Goal: Task Accomplishment & Management: Complete application form

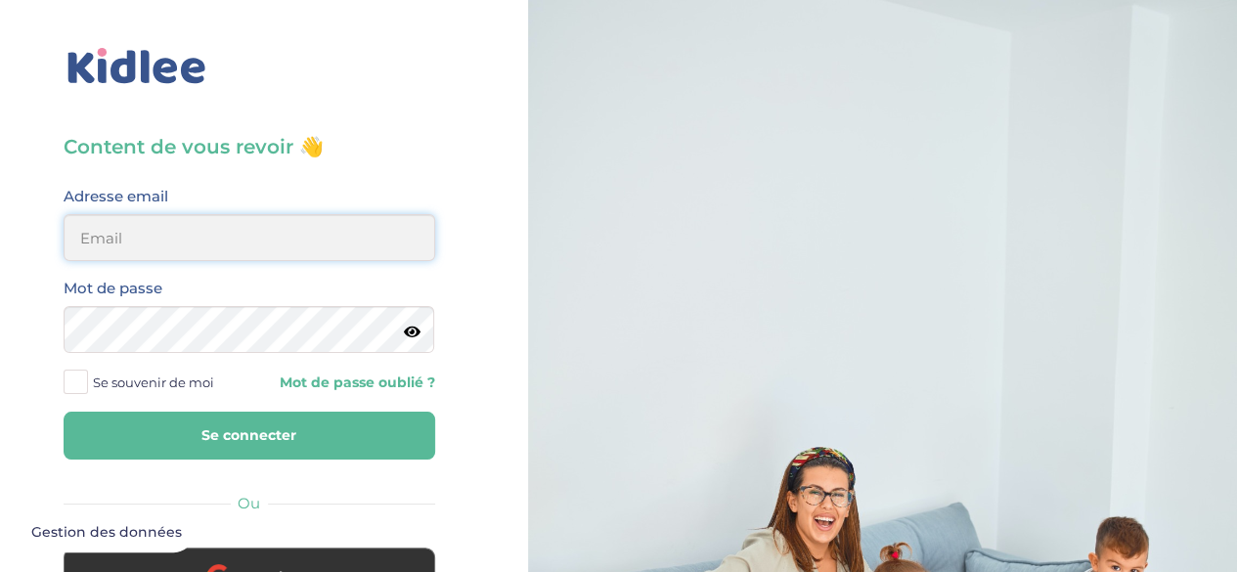
type input "elischa.maganga@gmail.com"
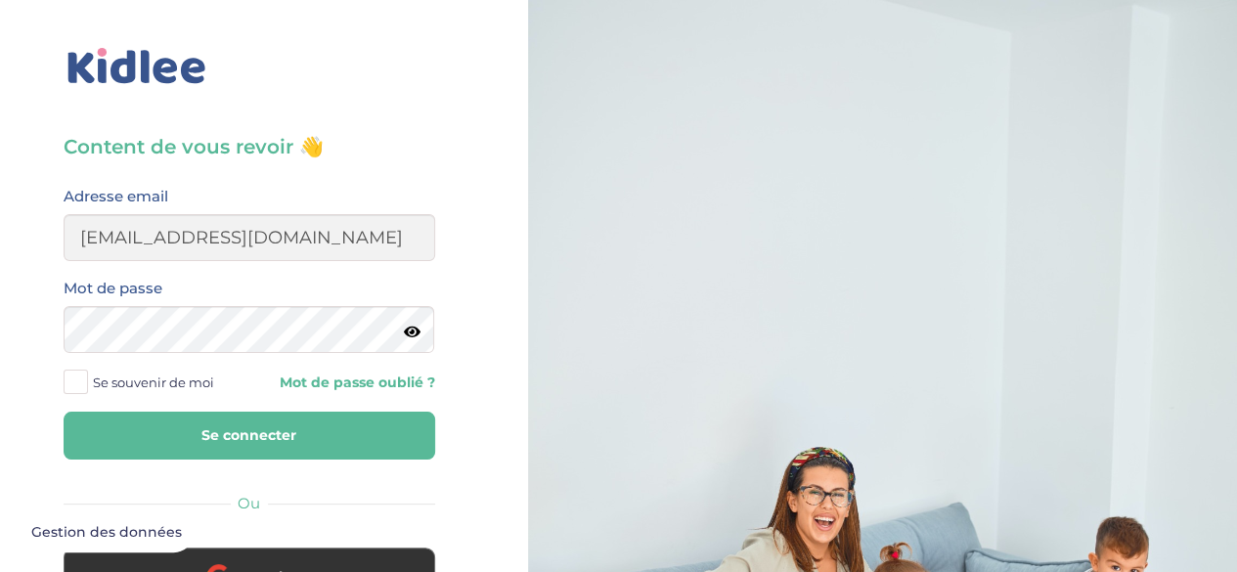
click at [409, 332] on icon at bounding box center [412, 332] width 17 height 15
click at [282, 449] on button "Se connecter" at bounding box center [250, 436] width 372 height 48
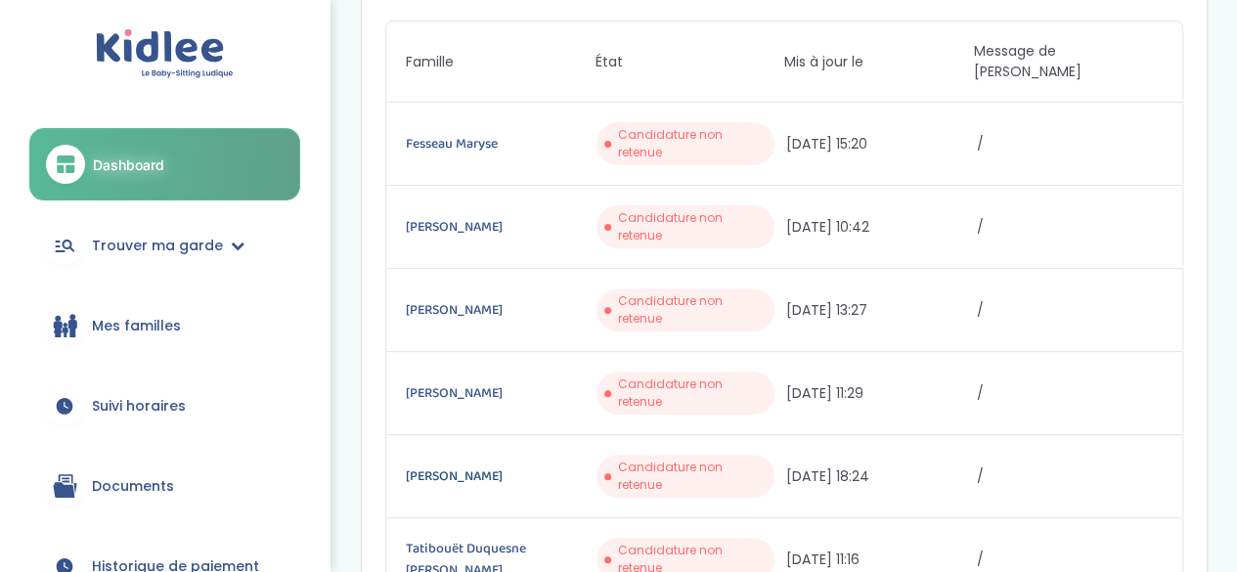
scroll to position [196, 0]
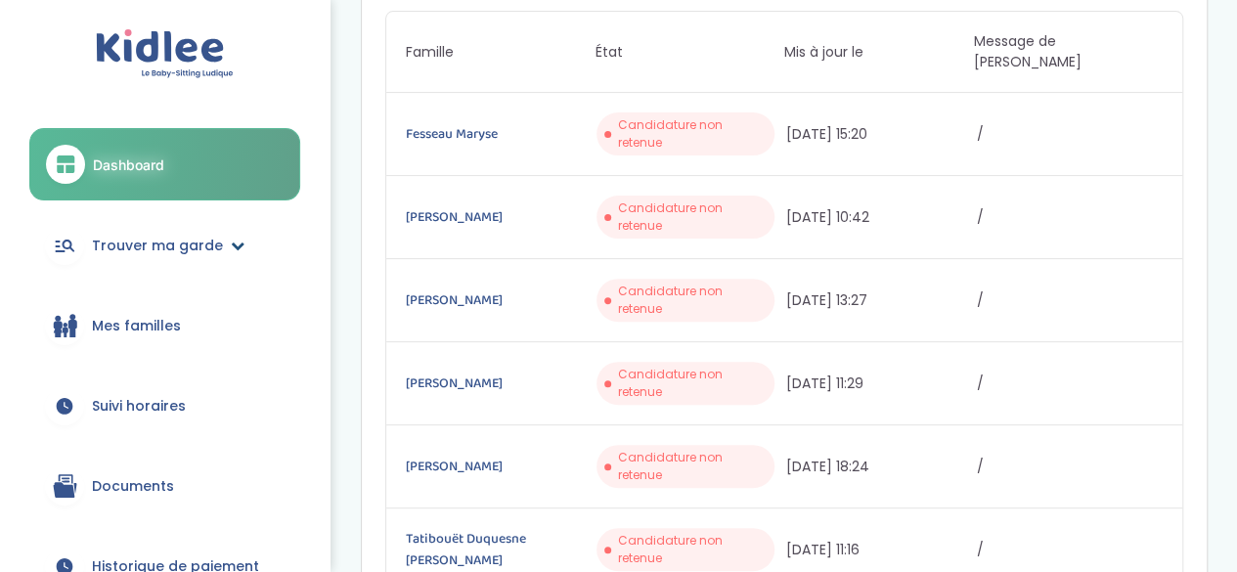
click at [105, 245] on span "Trouver ma garde" at bounding box center [157, 246] width 131 height 21
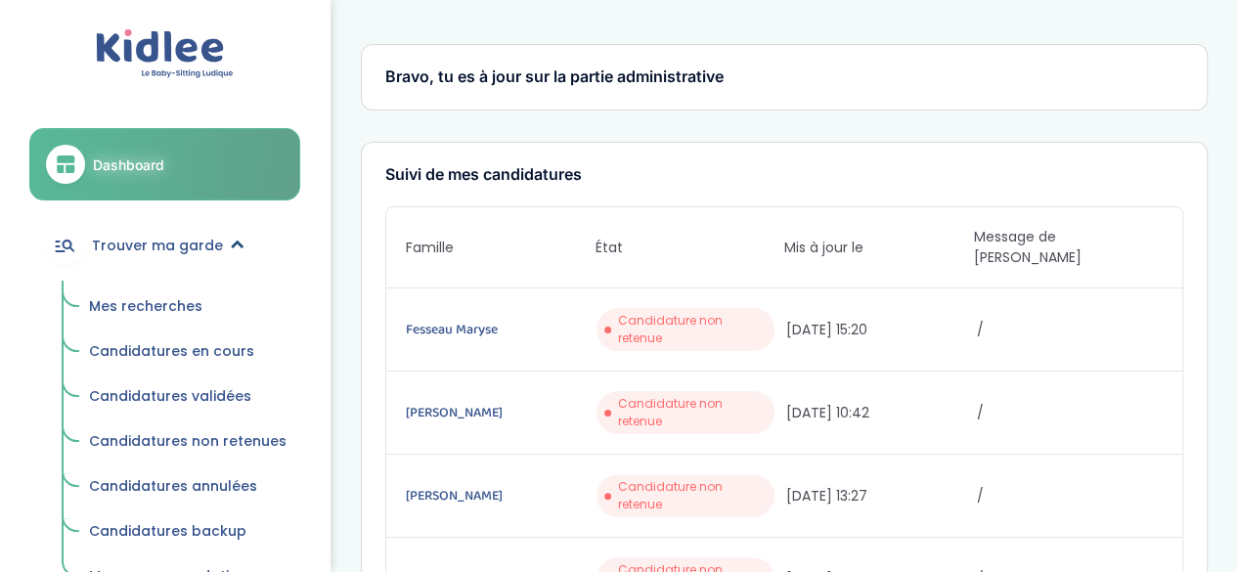
click at [105, 245] on span "Trouver ma garde" at bounding box center [157, 246] width 131 height 21
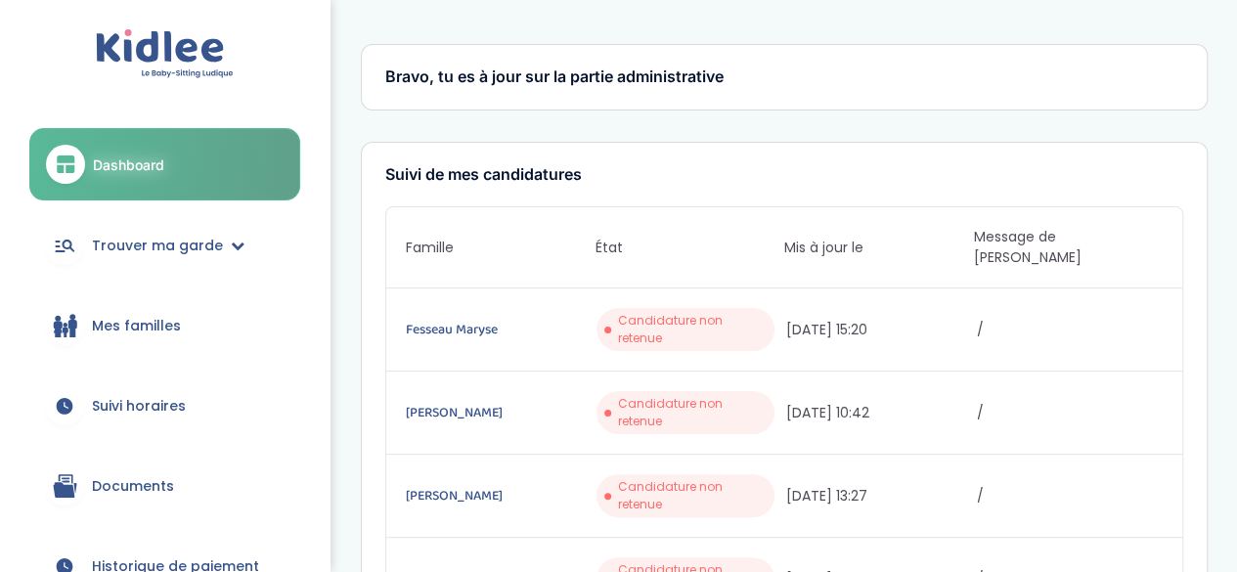
click at [147, 144] on link "Dashboard" at bounding box center [164, 164] width 271 height 72
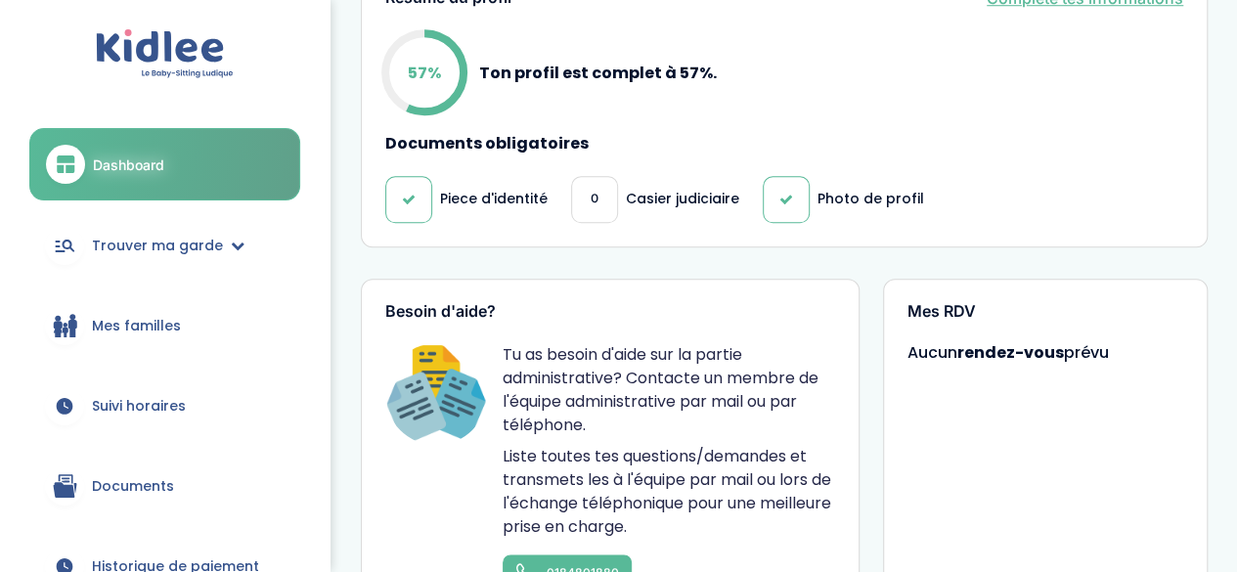
click at [55, 153] on icon at bounding box center [66, 164] width 24 height 23
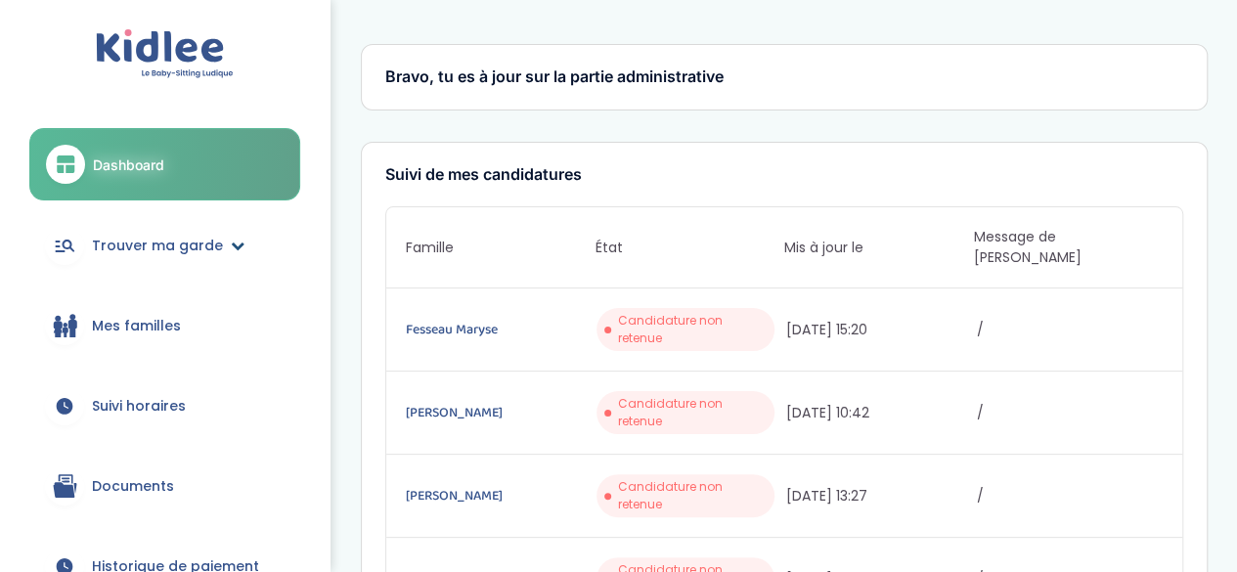
click at [162, 255] on link "Trouver ma garde" at bounding box center [164, 245] width 271 height 70
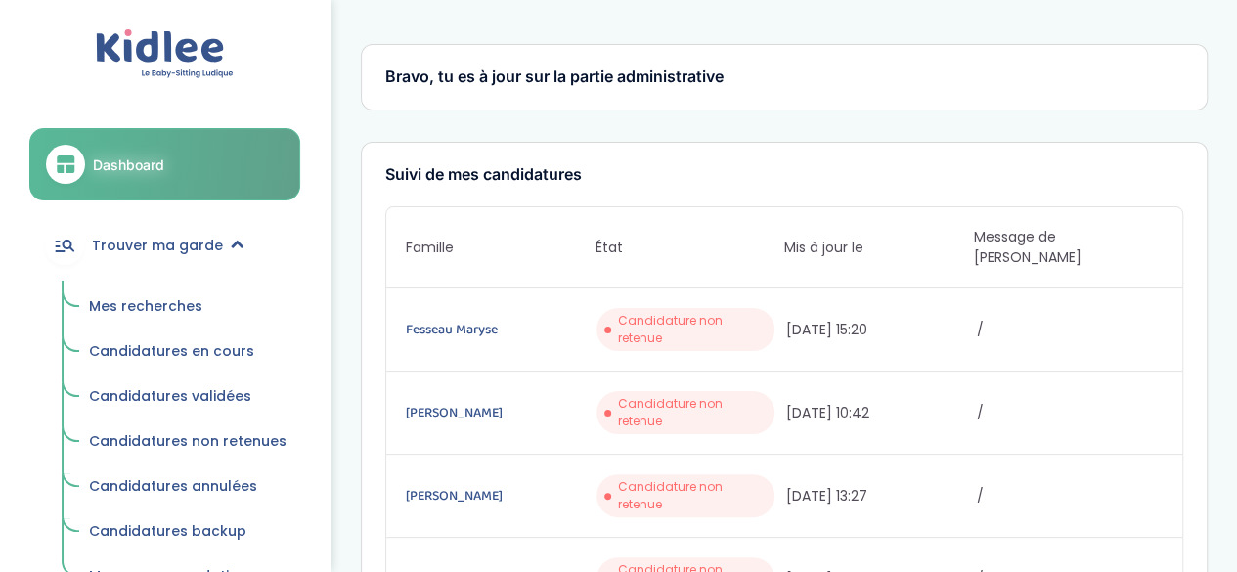
click at [159, 312] on span "Mes recherches" at bounding box center [145, 306] width 113 height 20
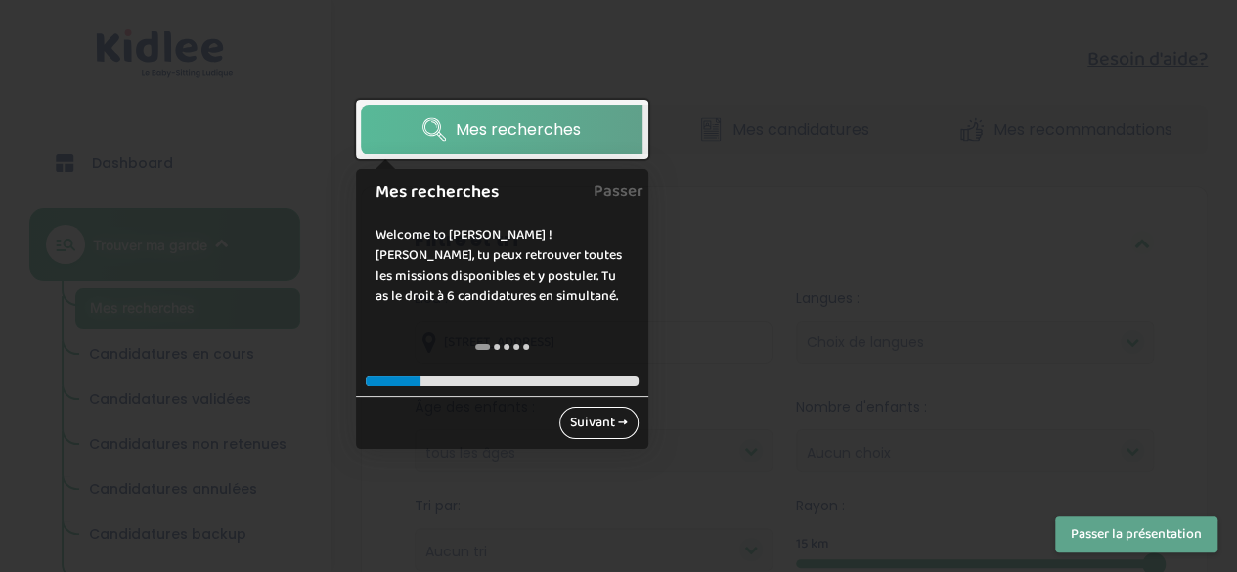
click at [590, 421] on link "Suivant →" at bounding box center [598, 423] width 79 height 32
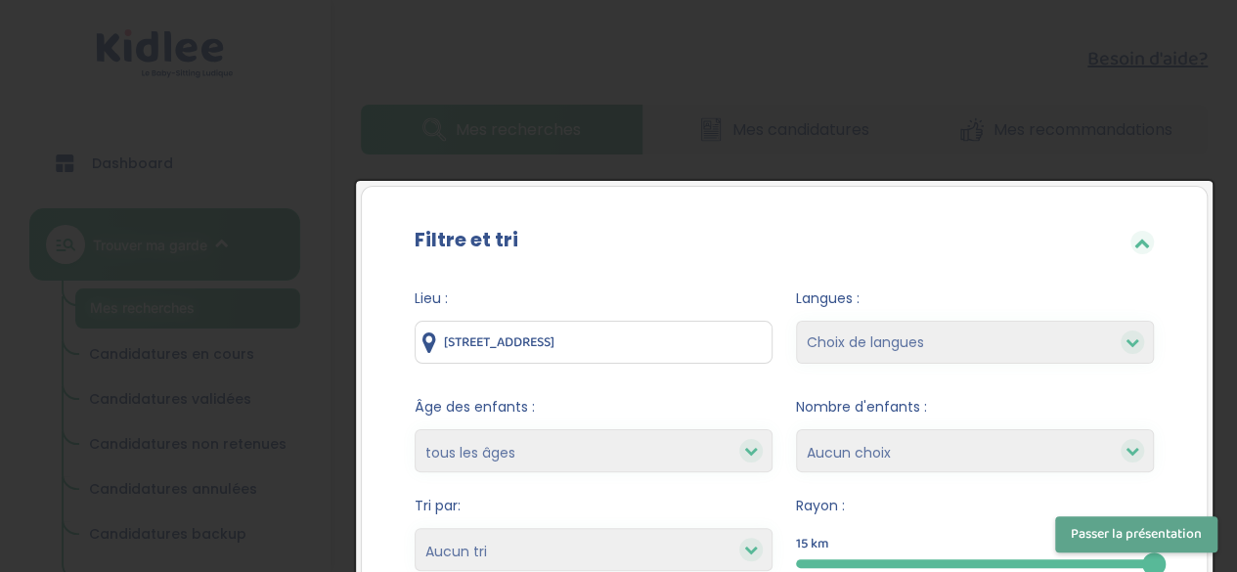
scroll to position [188, 0]
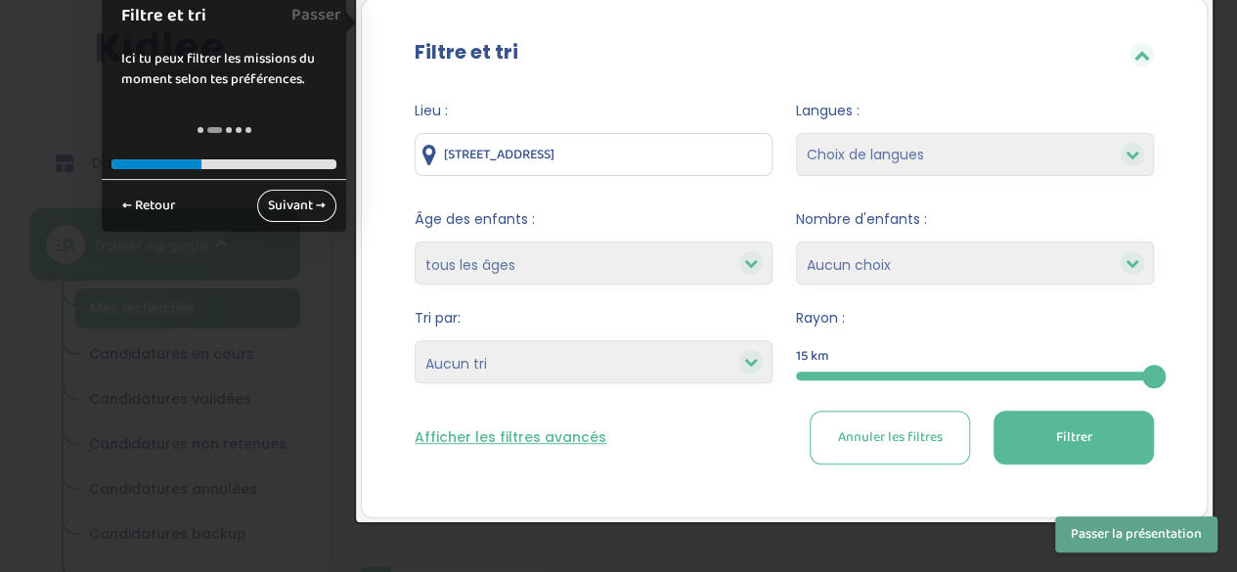
click at [294, 204] on link "Suivant →" at bounding box center [296, 206] width 79 height 32
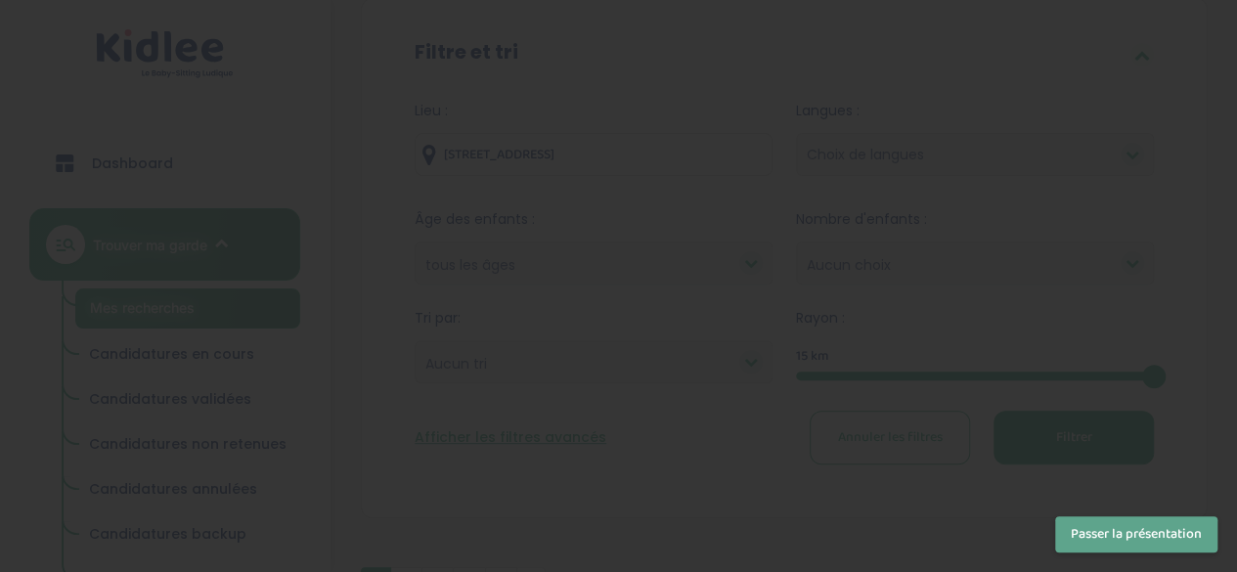
scroll to position [0, 0]
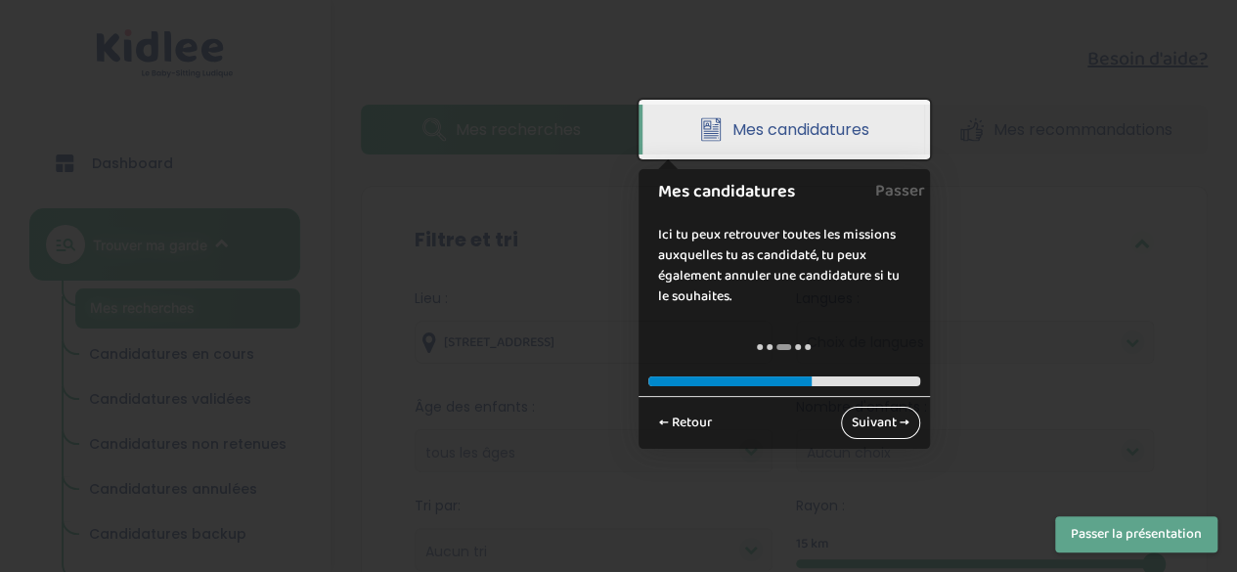
click at [874, 433] on link "Suivant →" at bounding box center [880, 423] width 79 height 32
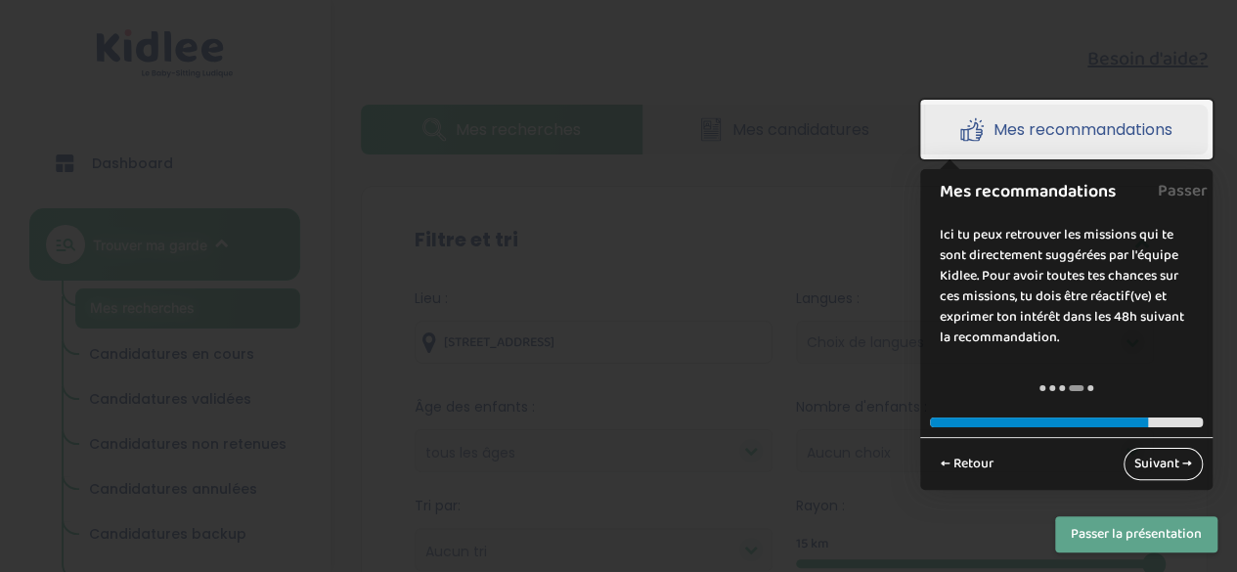
click at [1164, 456] on link "Suivant →" at bounding box center [1163, 464] width 79 height 32
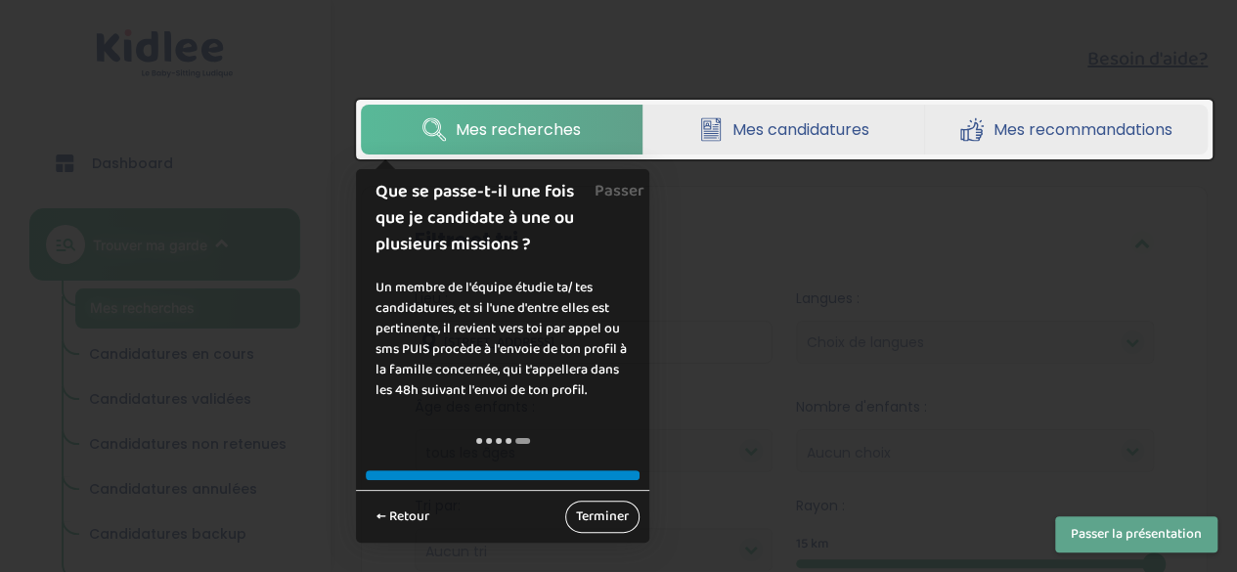
click at [625, 510] on link "Terminer" at bounding box center [602, 517] width 74 height 32
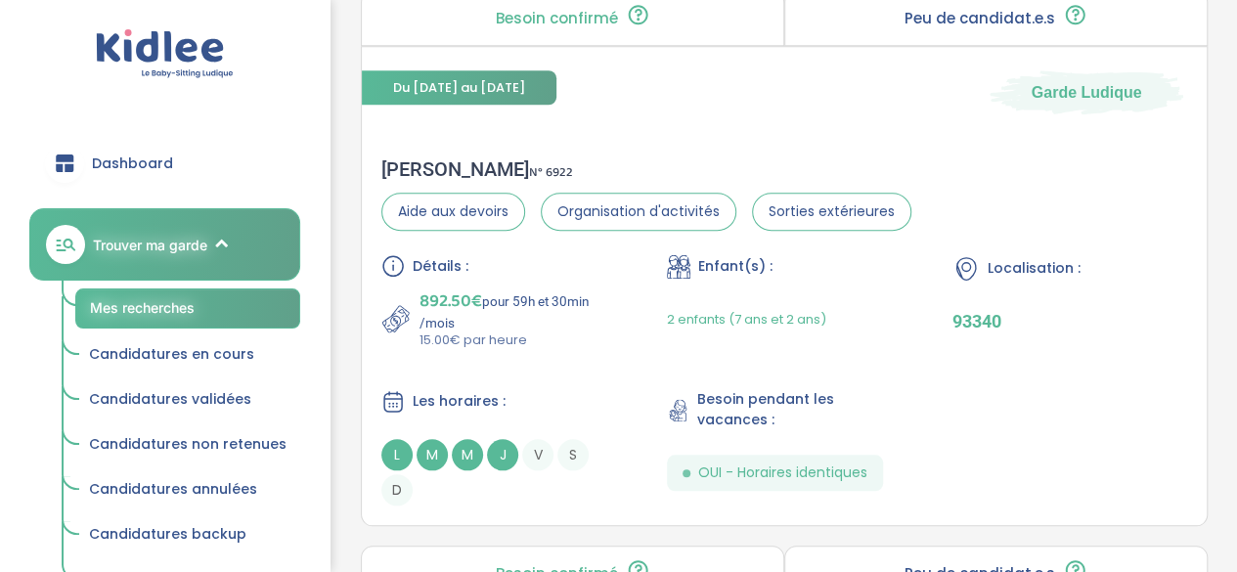
scroll to position [823, 0]
click at [981, 418] on div "Détails : 892.50€ pour 59h et 30min /mois 15.00€ par heure Enfant(s) : 2 enfant…" at bounding box center [784, 380] width 806 height 251
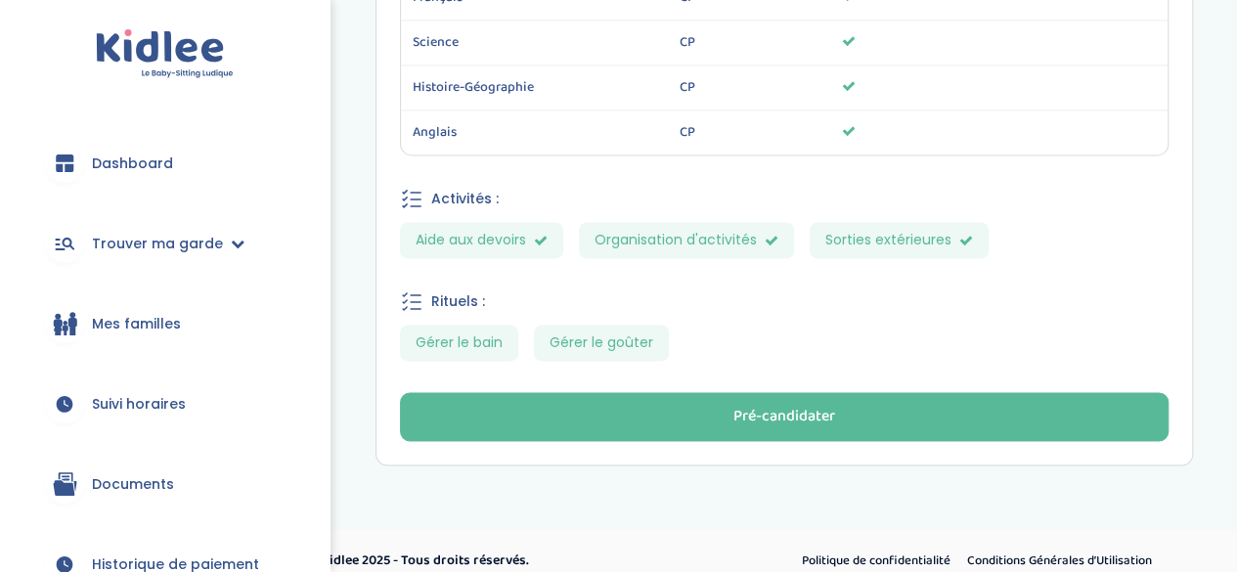
scroll to position [1288, 0]
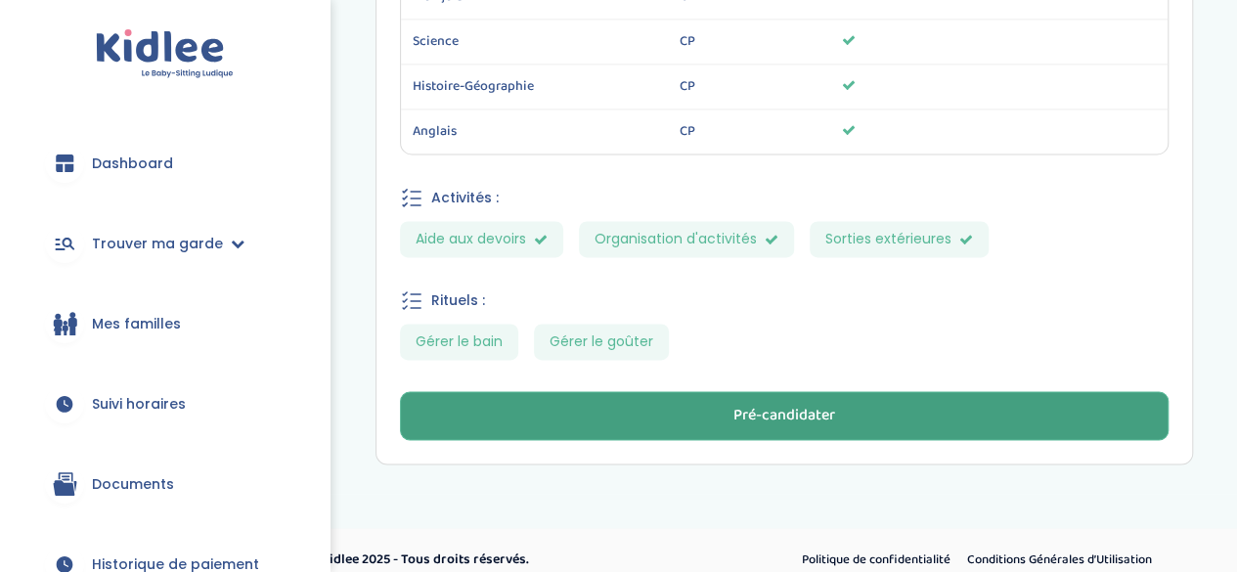
click at [754, 418] on div "Pré-candidater" at bounding box center [784, 416] width 102 height 22
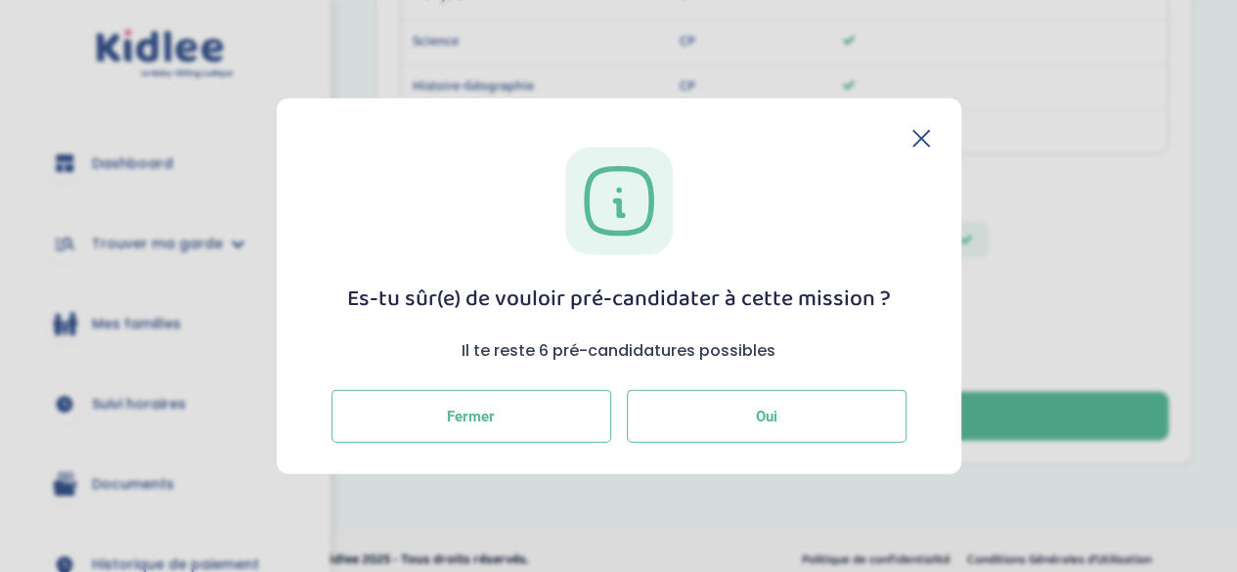
click at [745, 410] on button "Oui" at bounding box center [767, 416] width 280 height 53
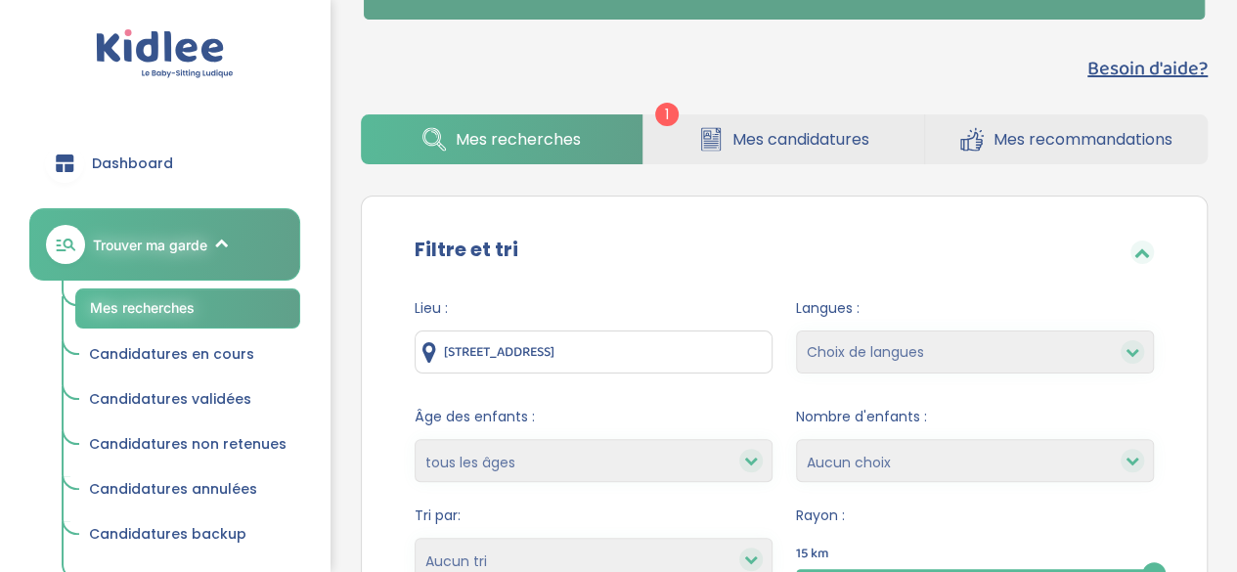
scroll to position [35, 0]
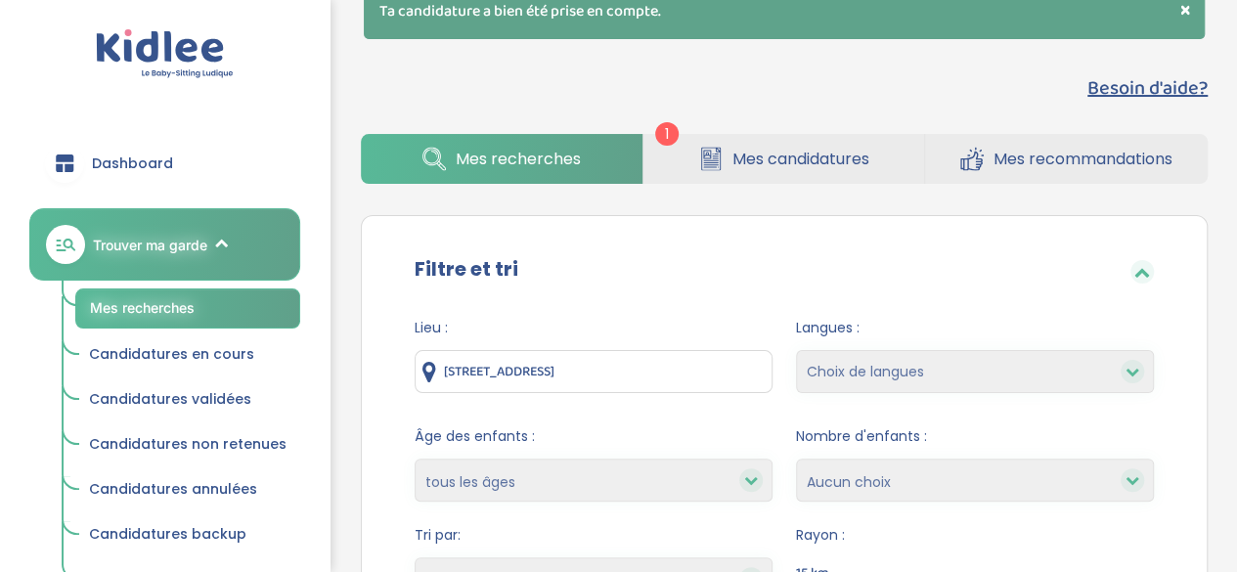
click at [1006, 171] on link "Mes recommandations" at bounding box center [1066, 159] width 283 height 50
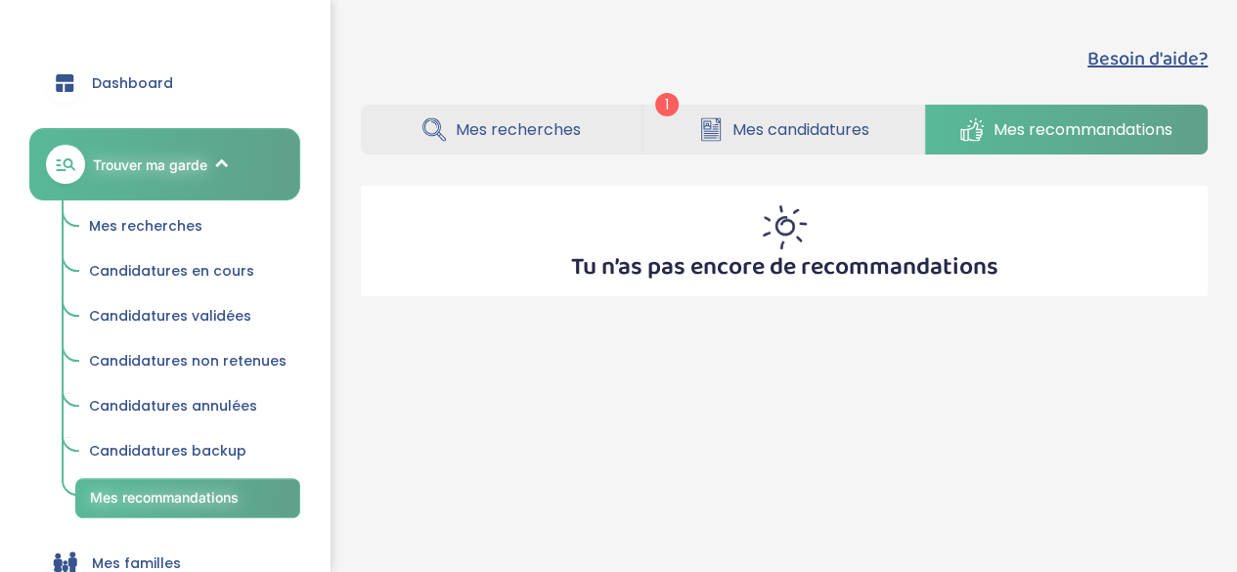
scroll to position [60, 0]
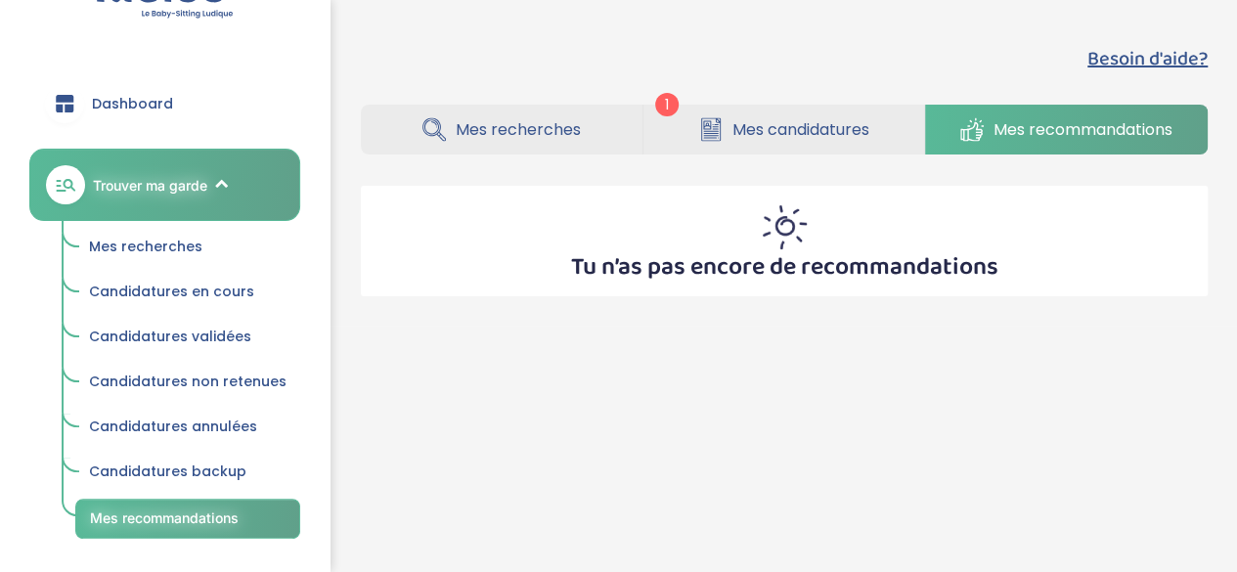
click at [148, 99] on span "Dashboard" at bounding box center [132, 104] width 81 height 21
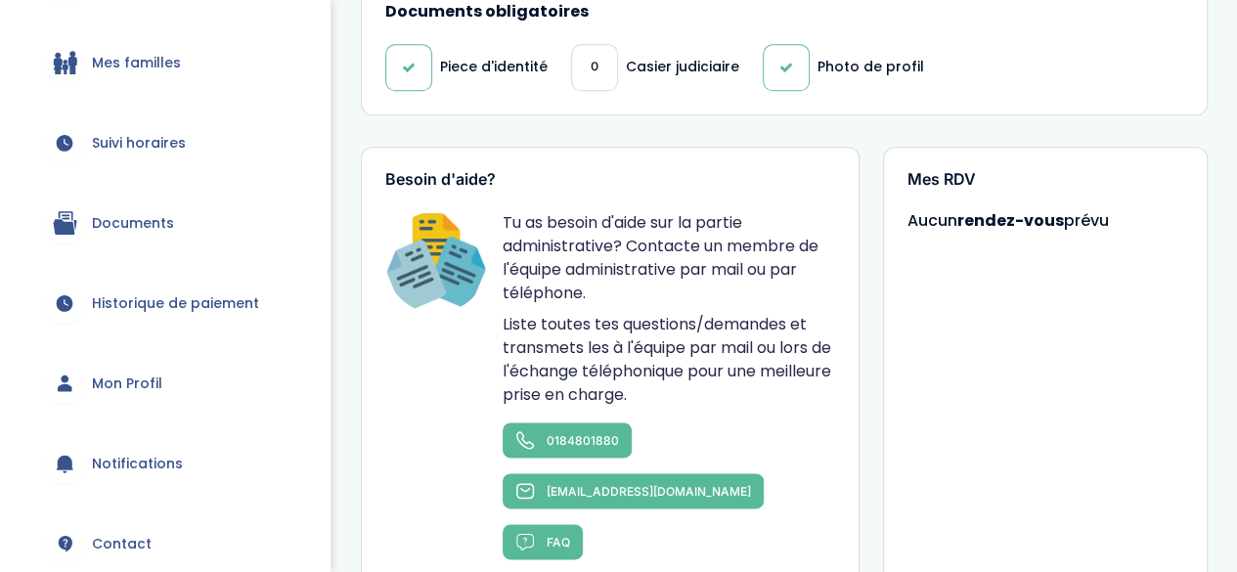
scroll to position [264, 0]
click at [127, 404] on link "Mon Profil" at bounding box center [164, 382] width 271 height 70
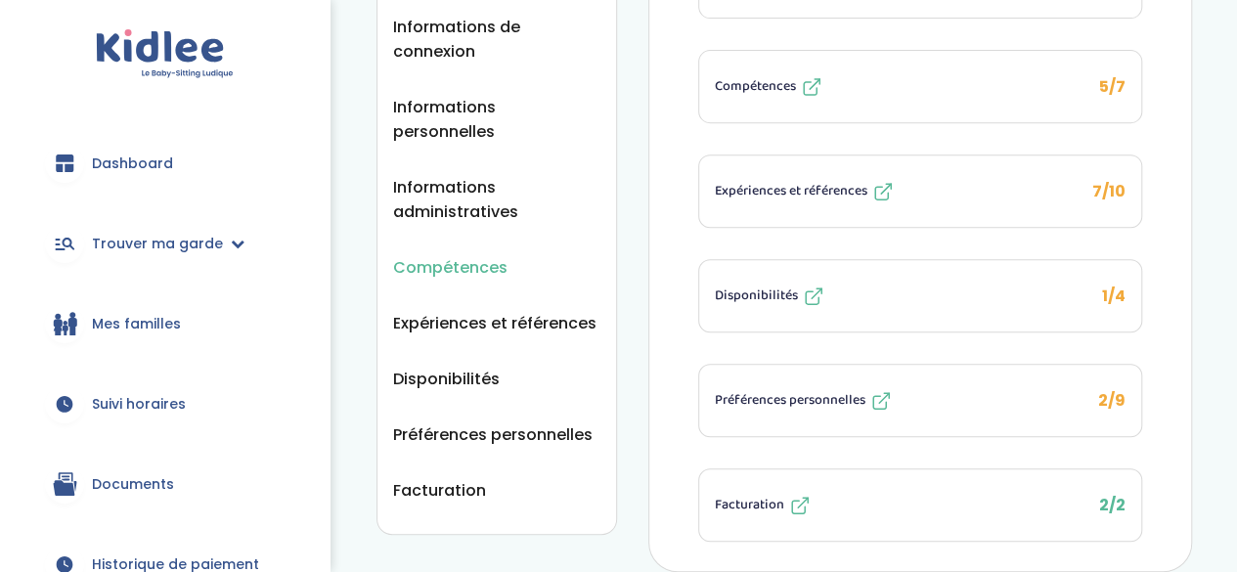
scroll to position [387, 0]
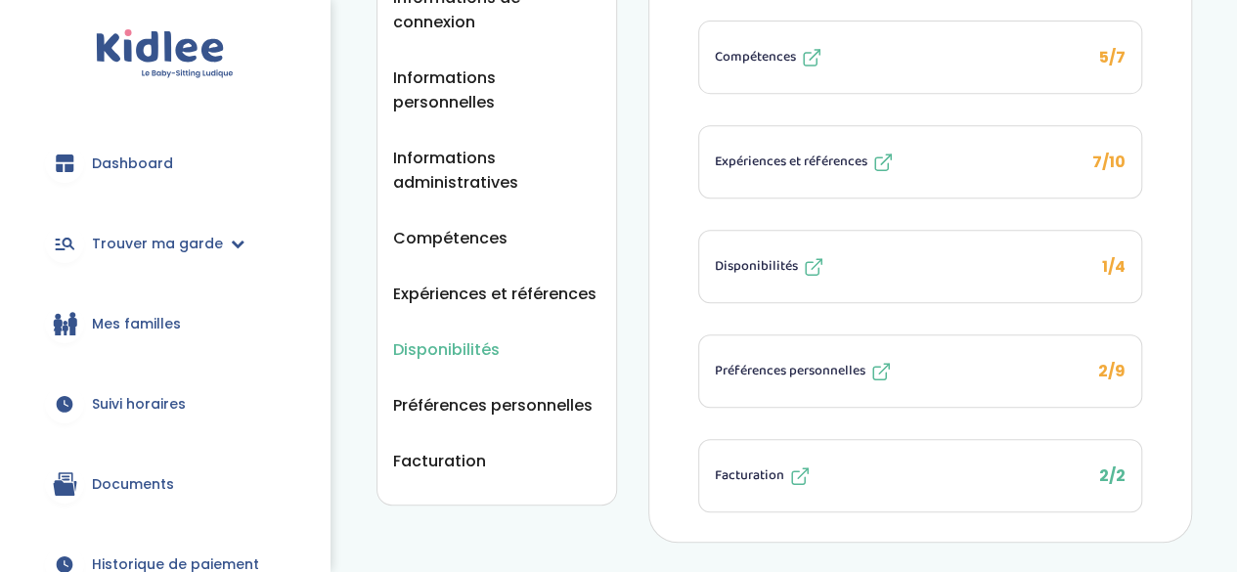
click at [458, 337] on span "Disponibilités" at bounding box center [446, 349] width 107 height 24
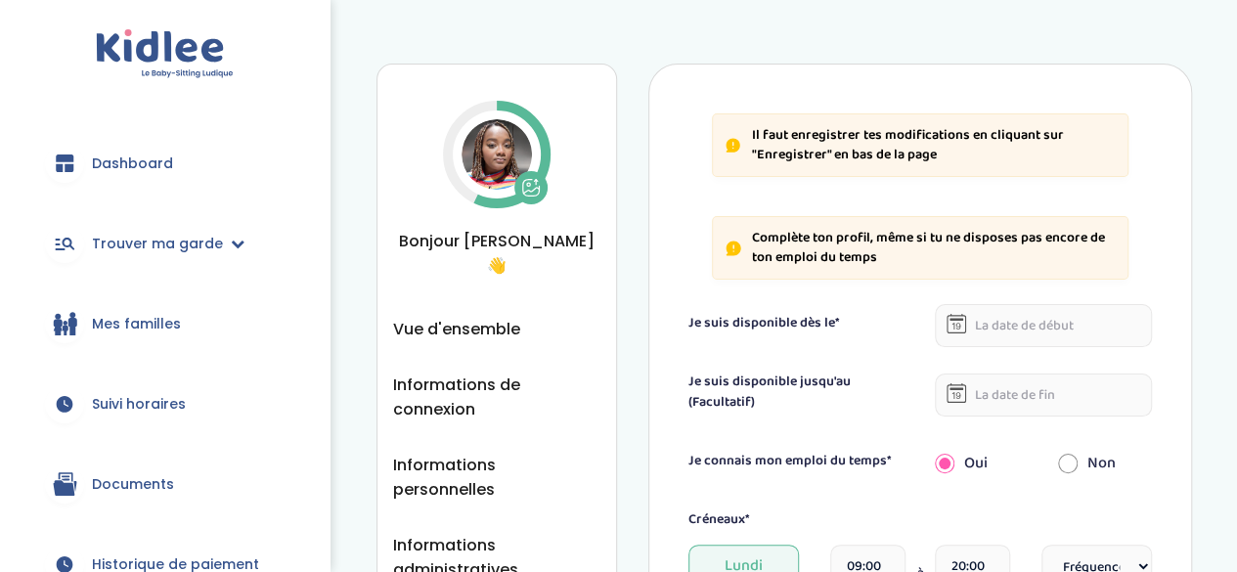
click at [951, 324] on icon at bounding box center [957, 324] width 20 height 20
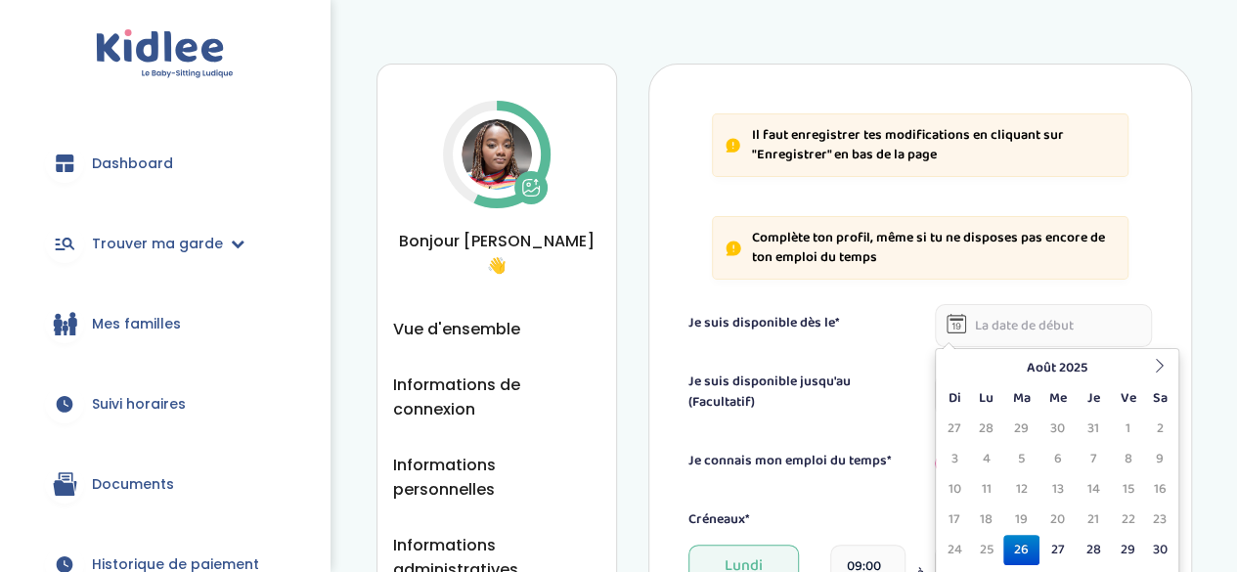
click at [1011, 324] on input "text" at bounding box center [1043, 325] width 217 height 43
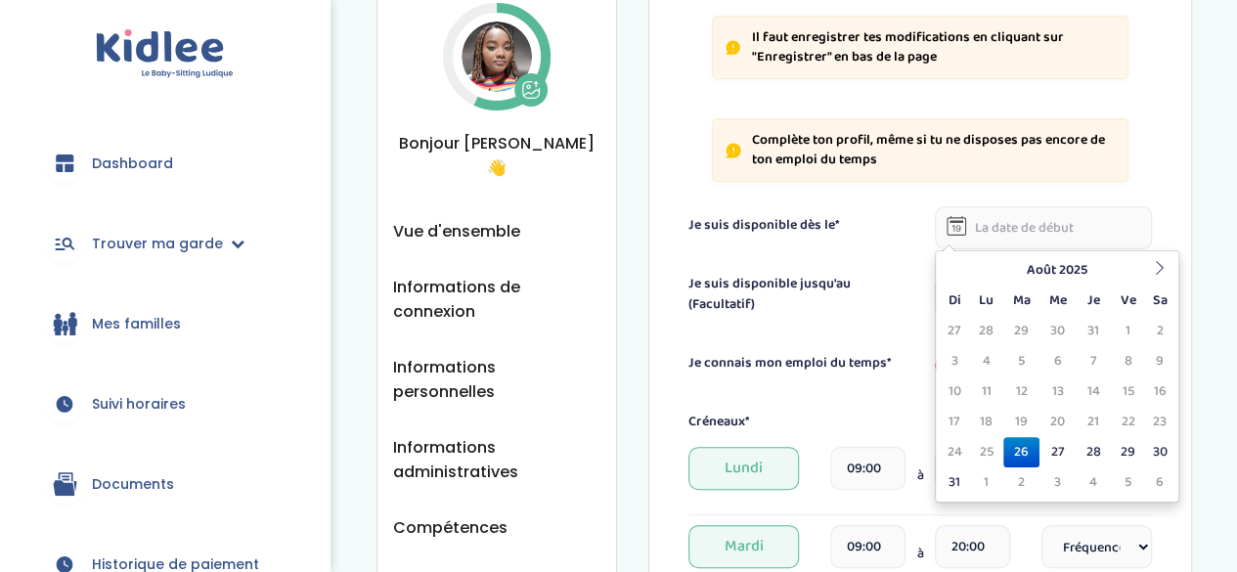
scroll to position [113, 0]
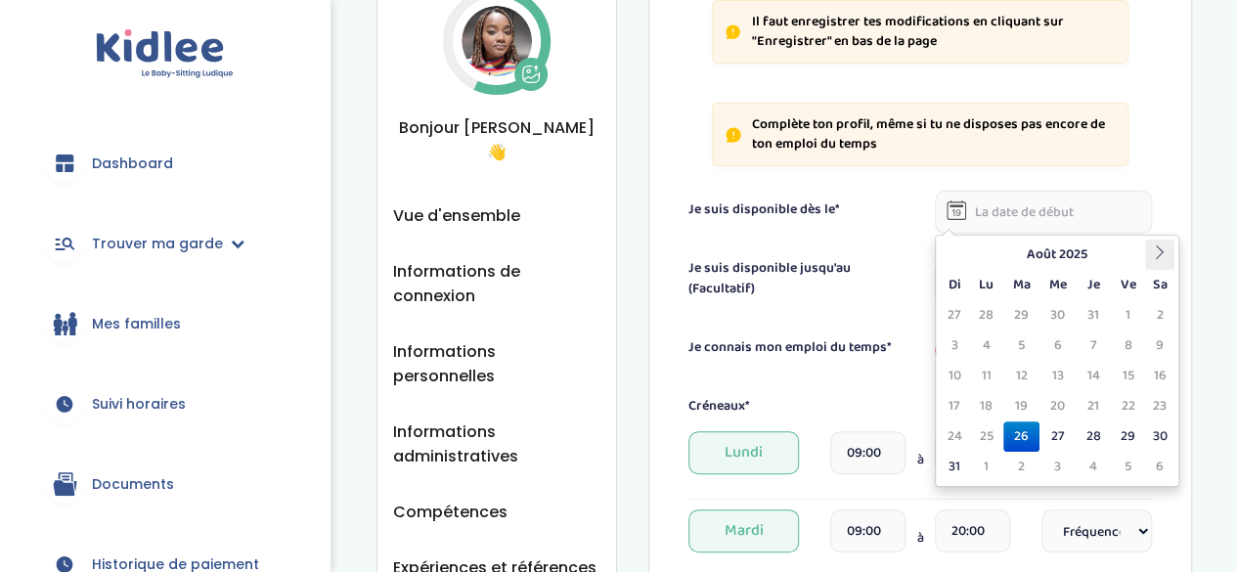
click at [1164, 255] on icon at bounding box center [1160, 252] width 14 height 14
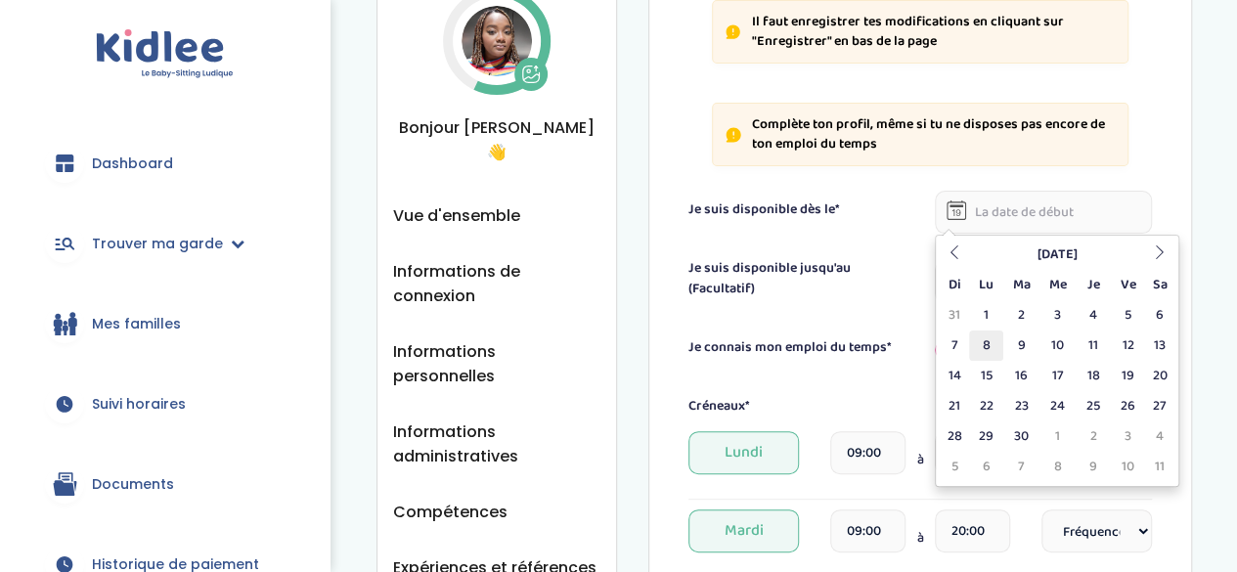
click at [977, 339] on td "8" at bounding box center [986, 346] width 34 height 30
type input "08-09-2025"
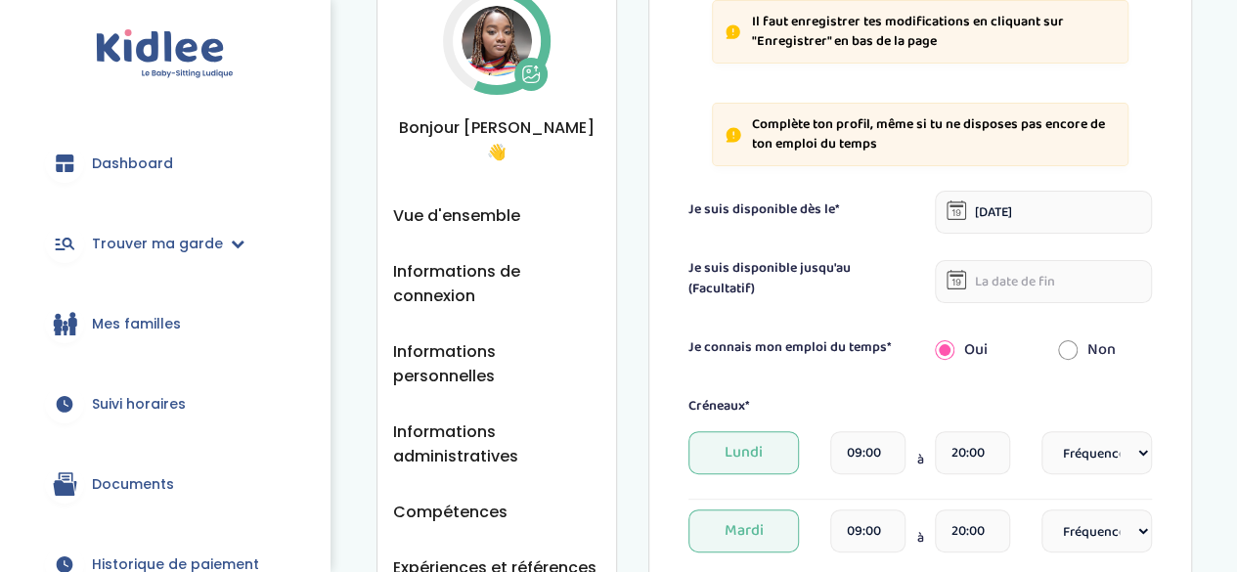
click at [1018, 289] on input "text" at bounding box center [1043, 281] width 217 height 43
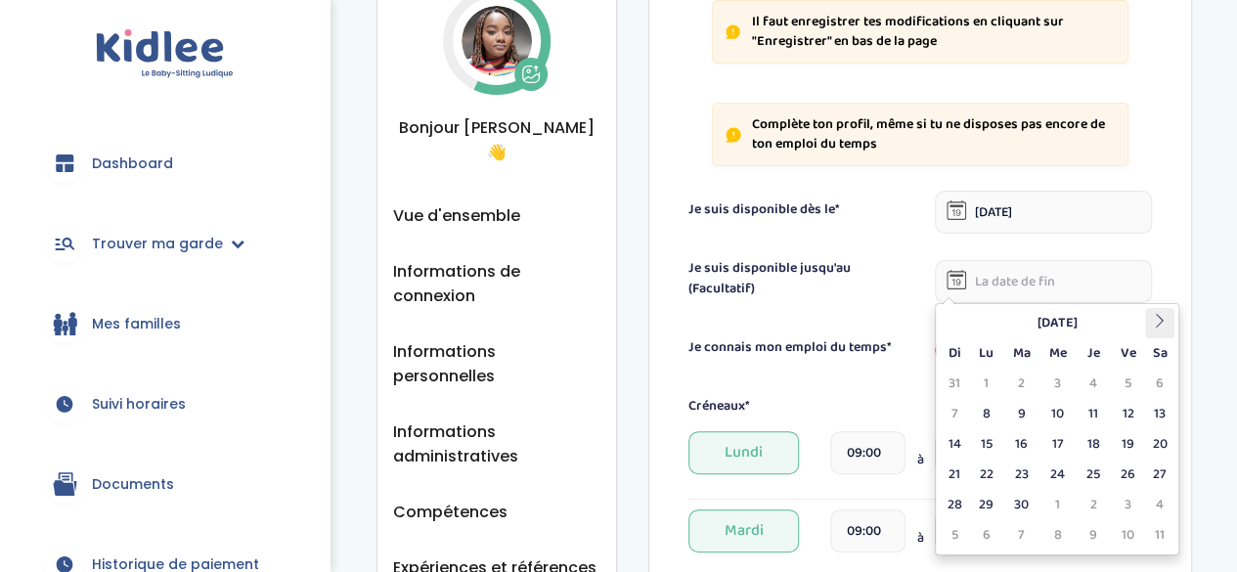
click at [1152, 322] on th at bounding box center [1159, 323] width 29 height 30
click at [1150, 321] on th at bounding box center [1159, 323] width 29 height 30
click at [1070, 494] on td "31" at bounding box center [1058, 505] width 36 height 30
type input "31-12-2025"
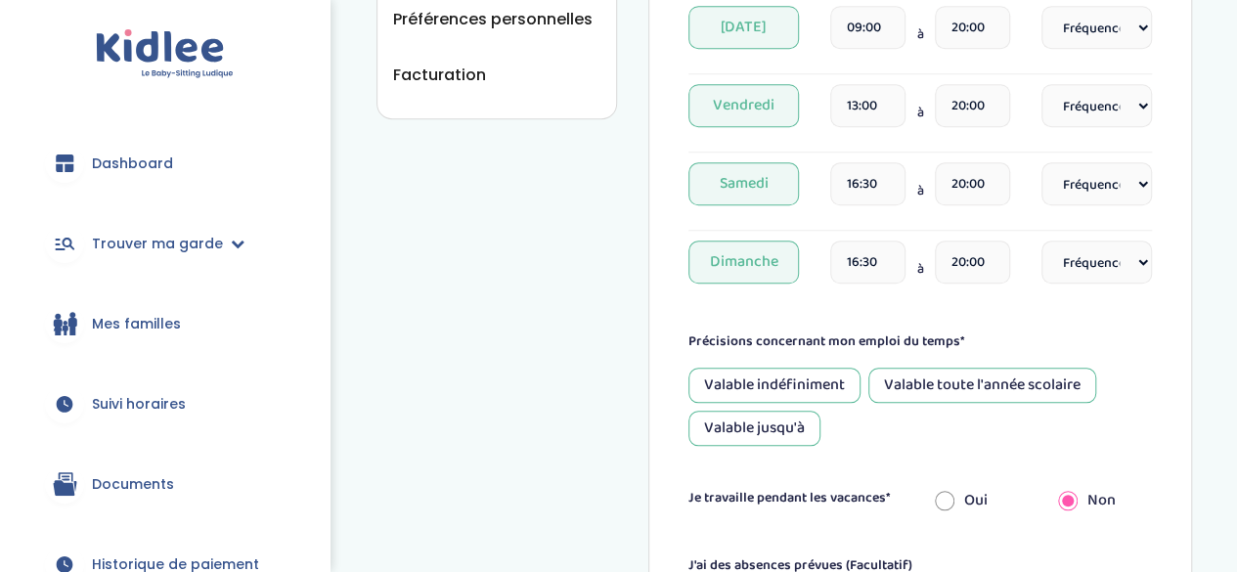
scroll to position [787, 0]
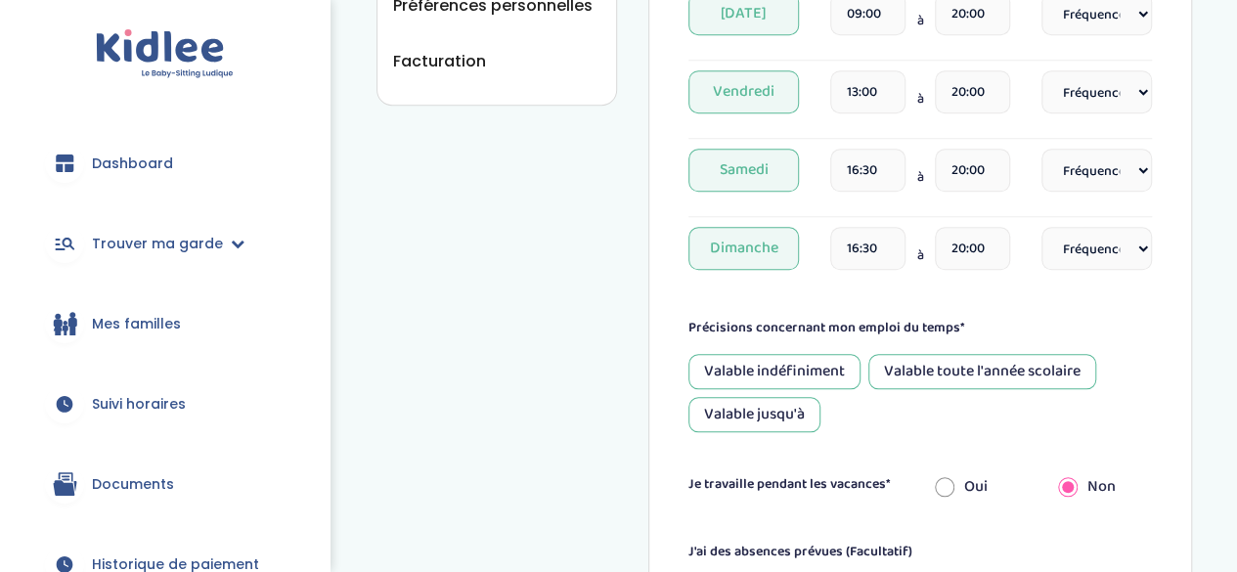
click at [762, 413] on div "Valable jusqu'à" at bounding box center [754, 414] width 132 height 35
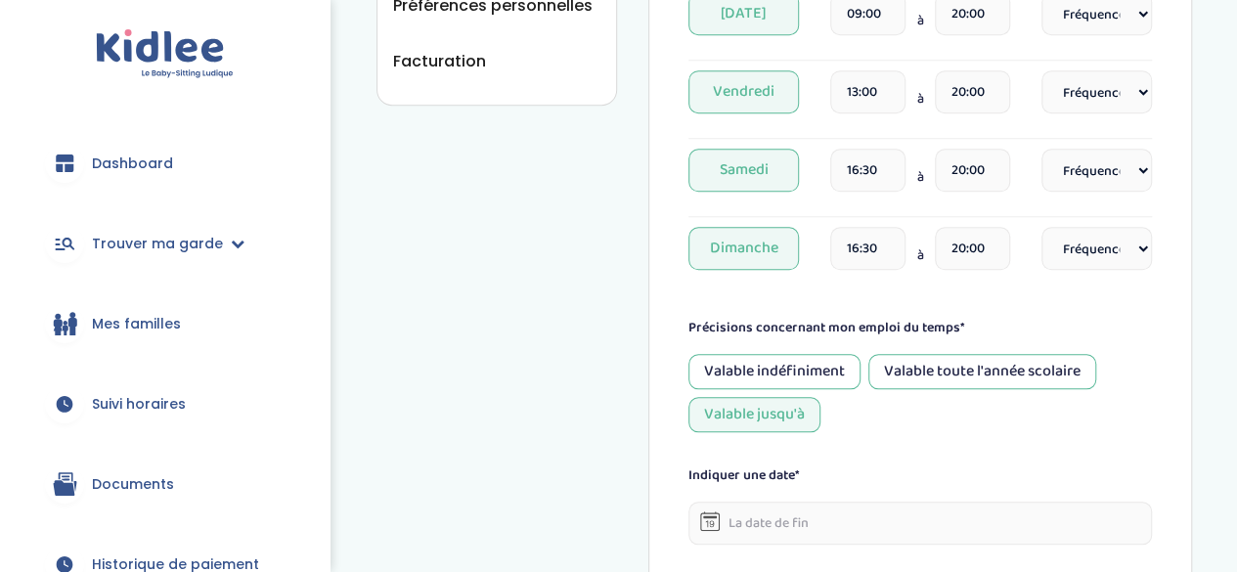
click at [762, 413] on div "Valable jusqu'à" at bounding box center [754, 414] width 132 height 35
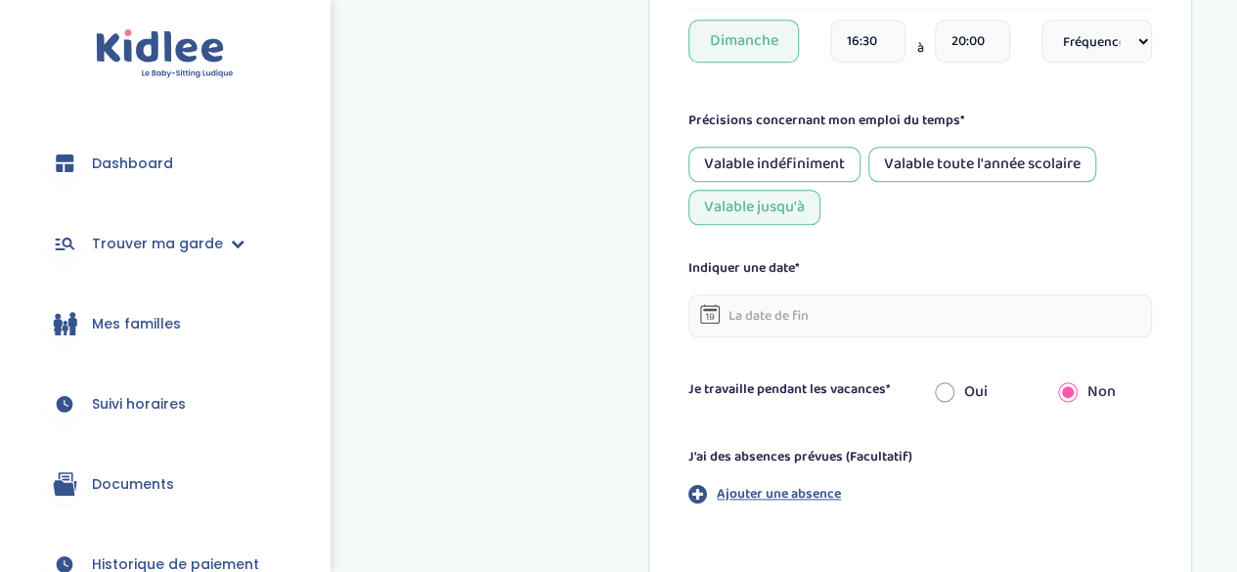
scroll to position [999, 0]
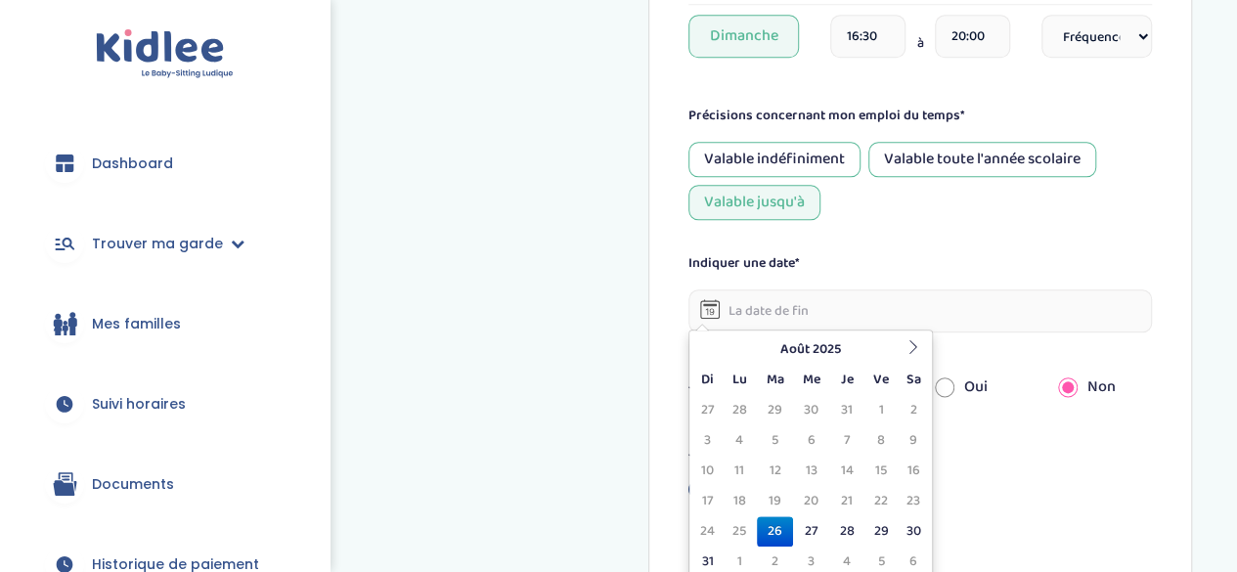
click at [759, 308] on input "text" at bounding box center [920, 310] width 464 height 43
click at [762, 320] on input "text" at bounding box center [920, 310] width 464 height 43
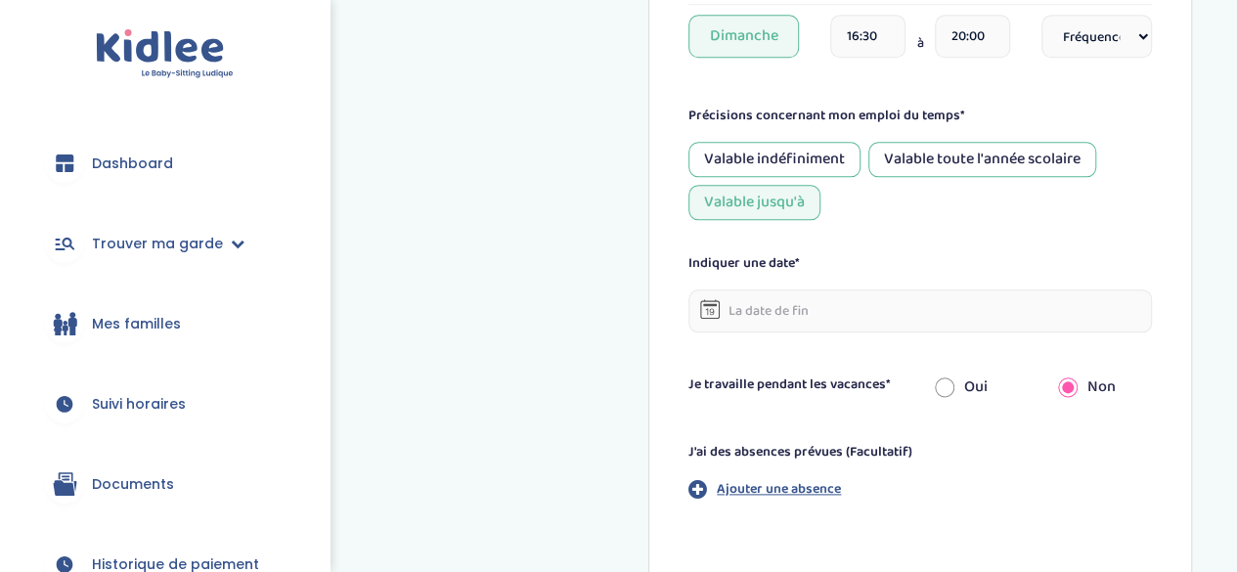
click at [814, 156] on div "Valable indéfiniment" at bounding box center [774, 159] width 172 height 35
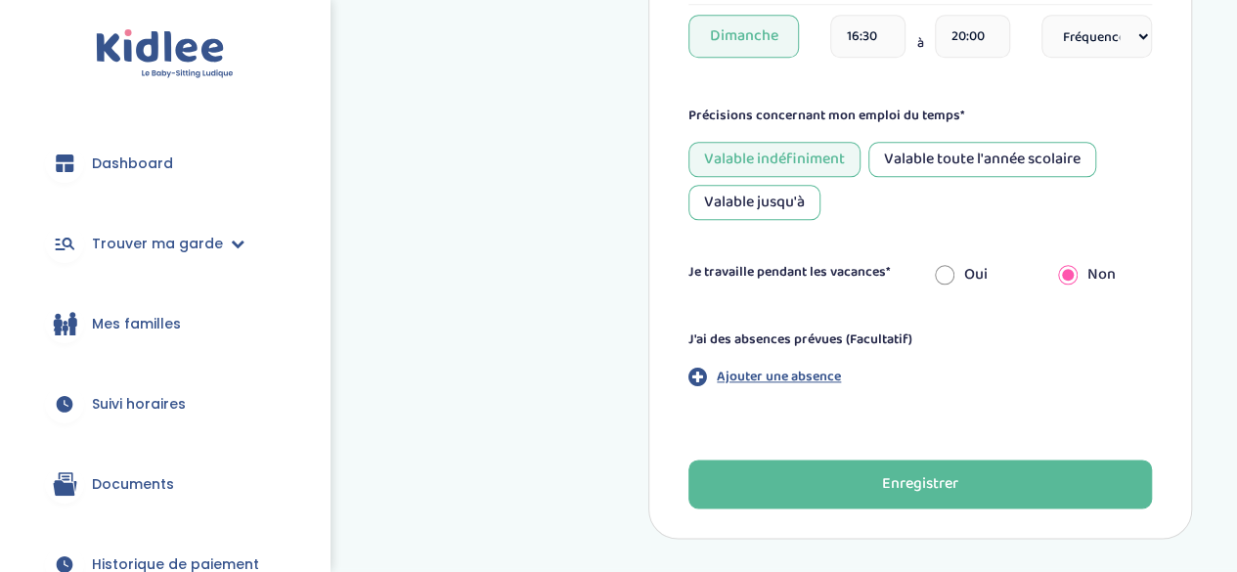
click at [948, 268] on input "radio" at bounding box center [945, 274] width 20 height 43
radio input "true"
radio input "false"
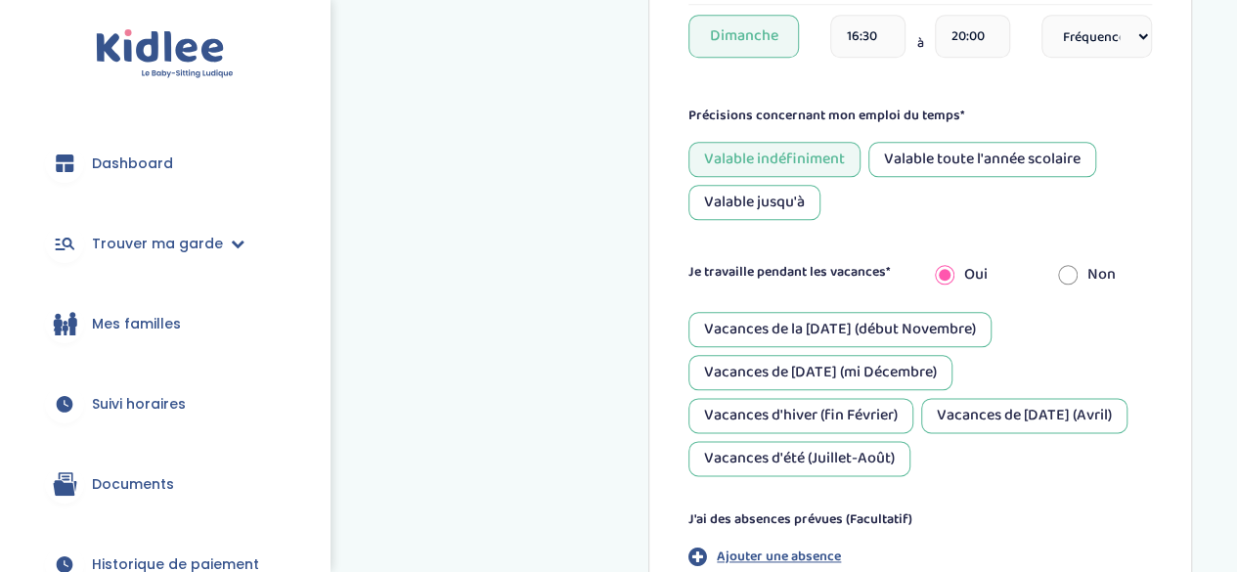
click at [910, 320] on div "Vacances de la Toussaint (début Novembre)" at bounding box center [839, 329] width 303 height 35
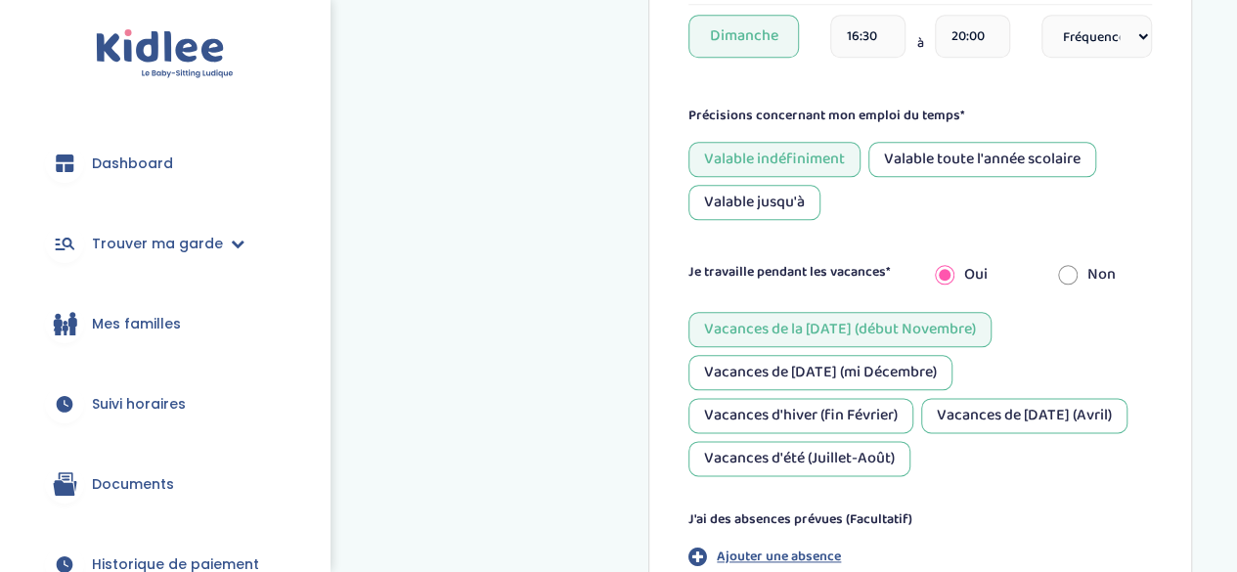
click at [861, 369] on div "Vacances de Noël (mi Décembre)" at bounding box center [820, 372] width 264 height 35
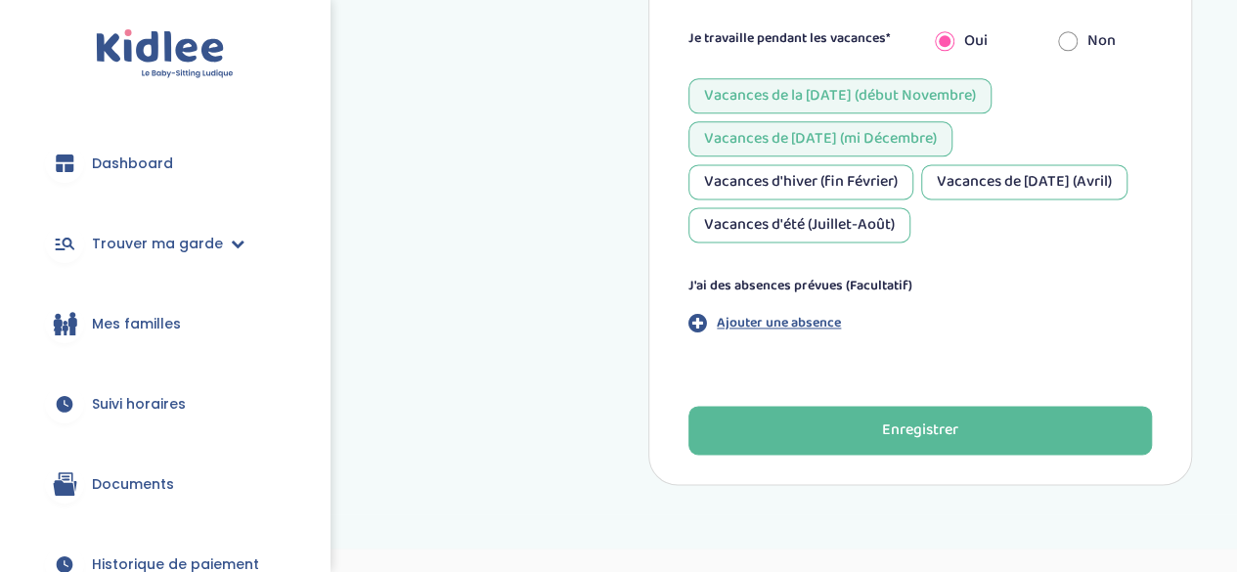
scroll to position [1234, 0]
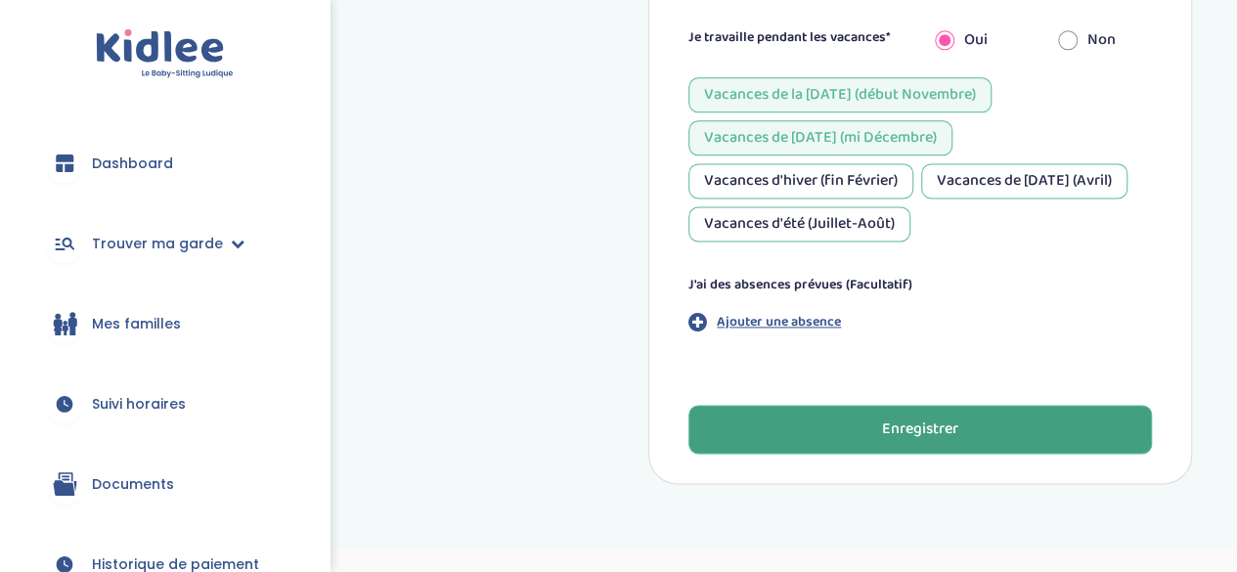
click at [817, 427] on button "Enregistrer" at bounding box center [920, 429] width 464 height 49
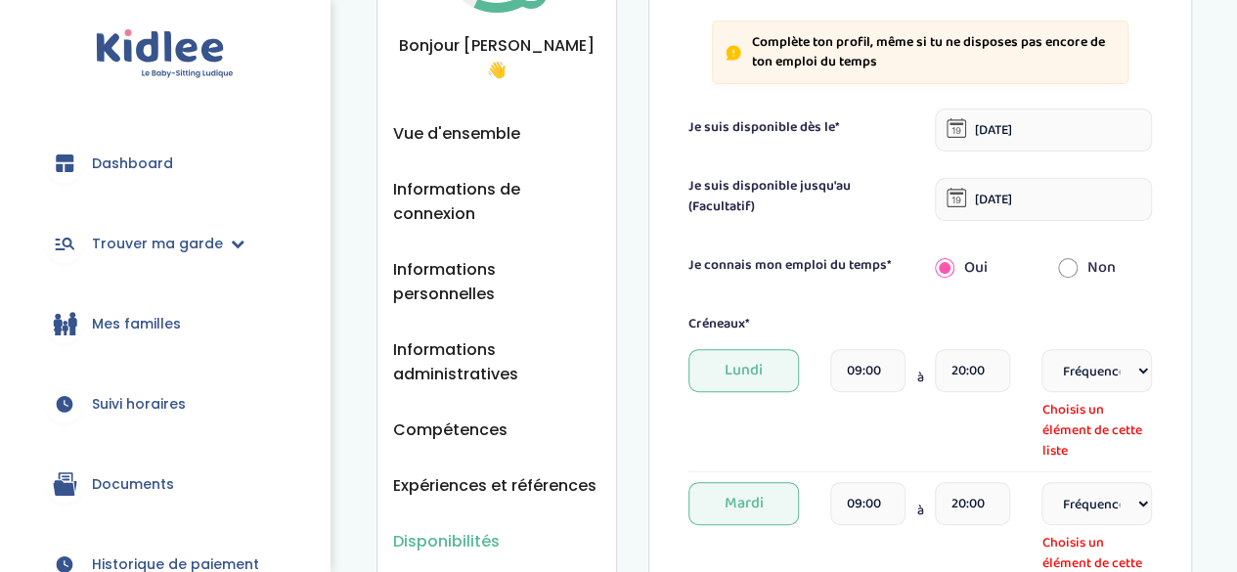
scroll to position [207, 0]
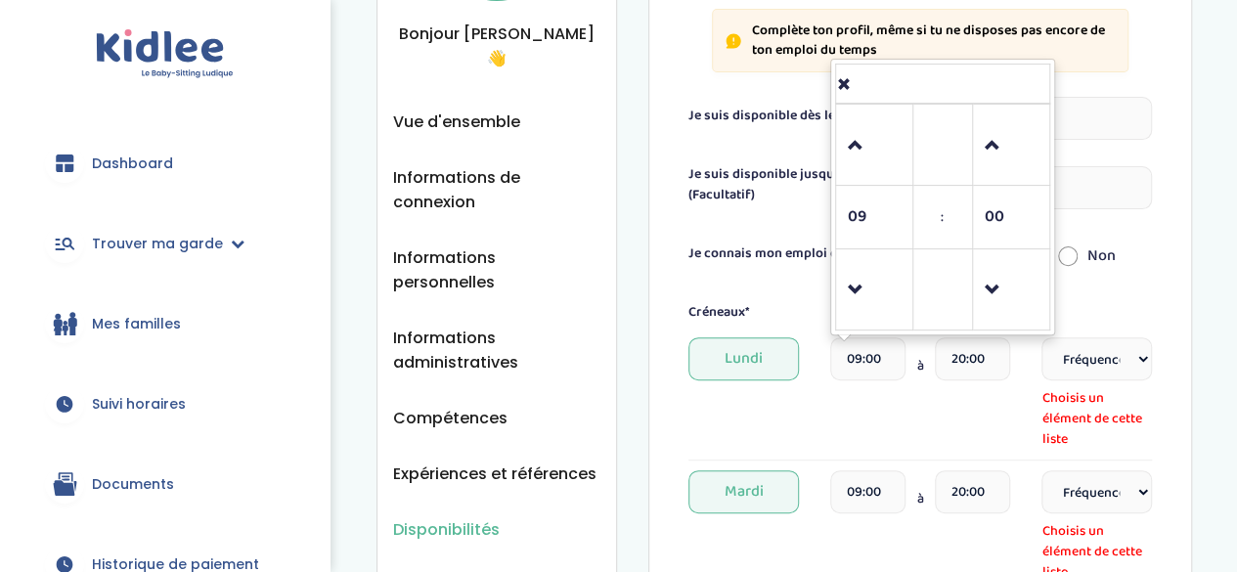
click at [883, 353] on input "09:00" at bounding box center [868, 358] width 76 height 43
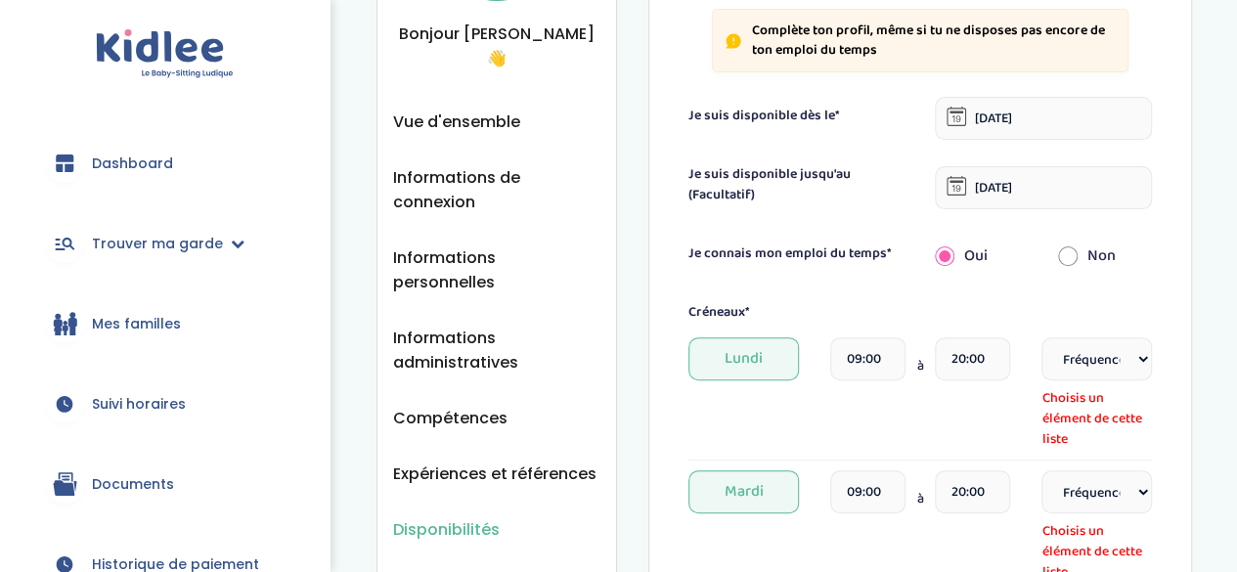
click at [872, 420] on div "Lundi 09:00 à 20:00 Fréquence Toutes les semaines Toutes les 2 semaines Tous le…" at bounding box center [920, 393] width 464 height 112
click at [1128, 367] on select "Fréquence Toutes les semaines Toutes les 2 semaines Tous les mois" at bounding box center [1096, 358] width 111 height 43
select select "1"
click at [1041, 337] on select "Fréquence Toutes les semaines Toutes les 2 semaines Tous les mois" at bounding box center [1096, 358] width 111 height 43
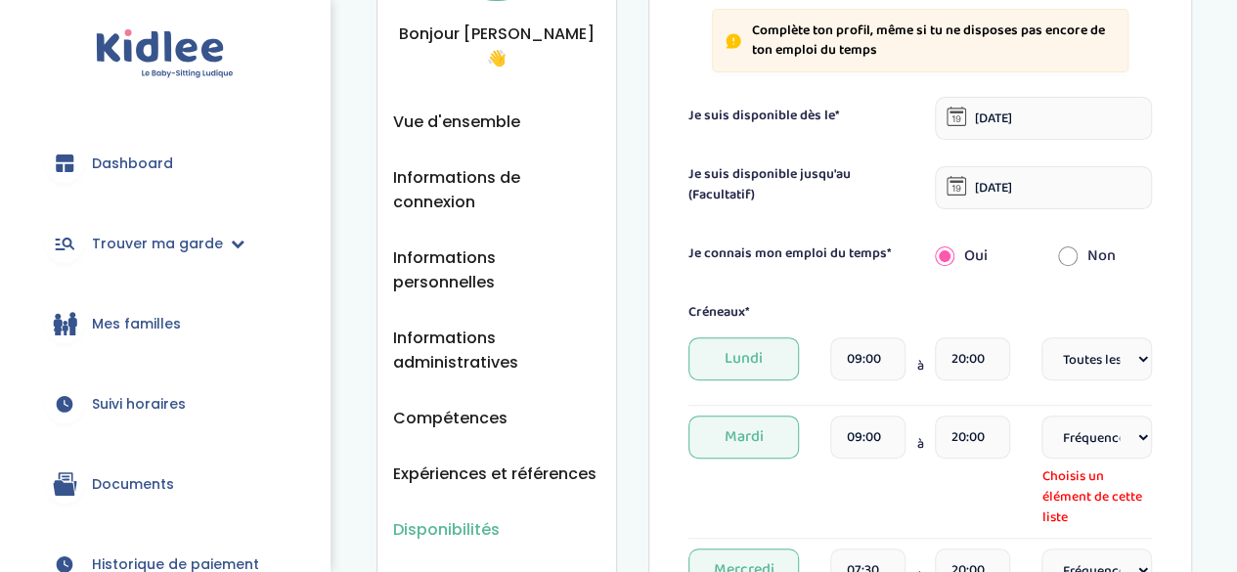
scroll to position [254, 0]
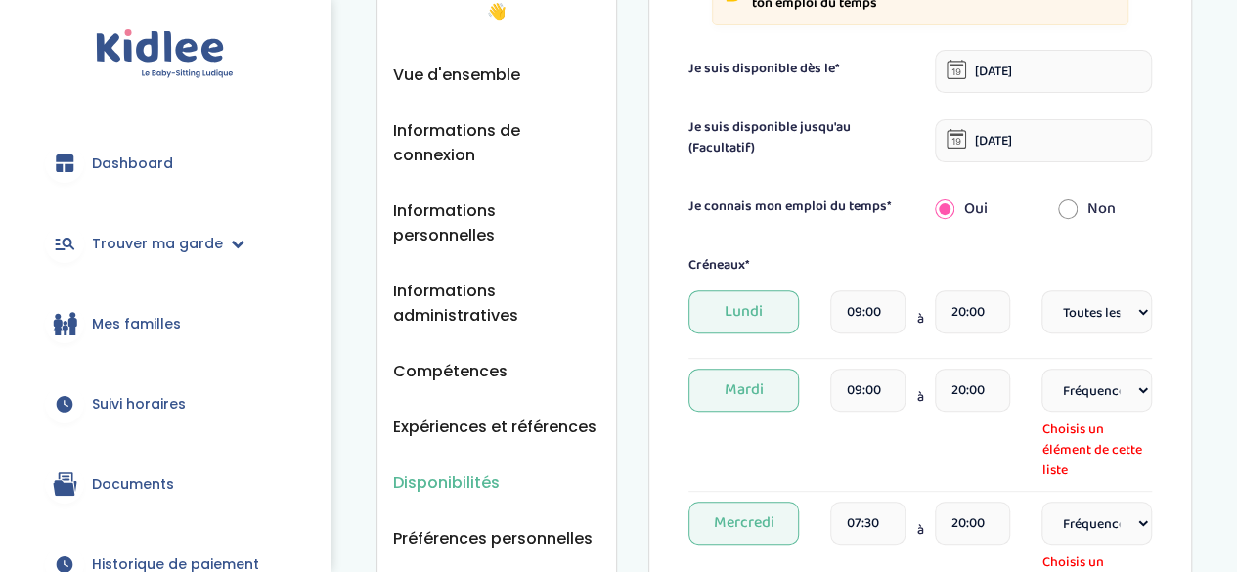
click at [1116, 376] on select "Fréquence Toutes les semaines Toutes les 2 semaines Tous les mois" at bounding box center [1096, 390] width 111 height 43
select select "1"
click at [1041, 369] on select "Fréquence Toutes les semaines Toutes les 2 semaines Tous les mois" at bounding box center [1096, 390] width 111 height 43
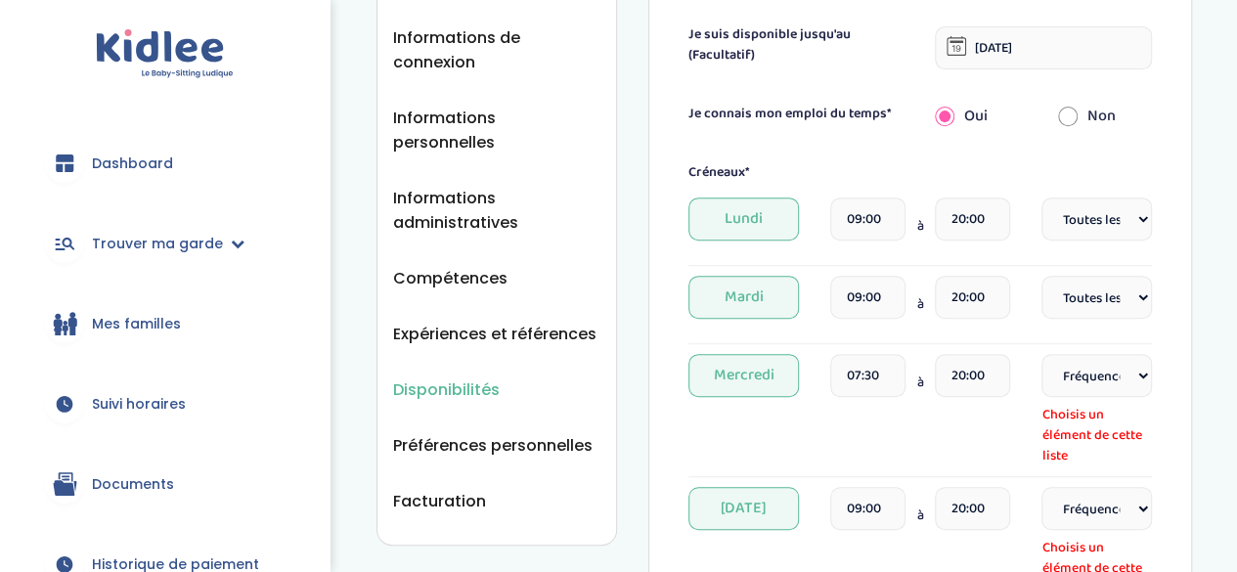
scroll to position [359, 0]
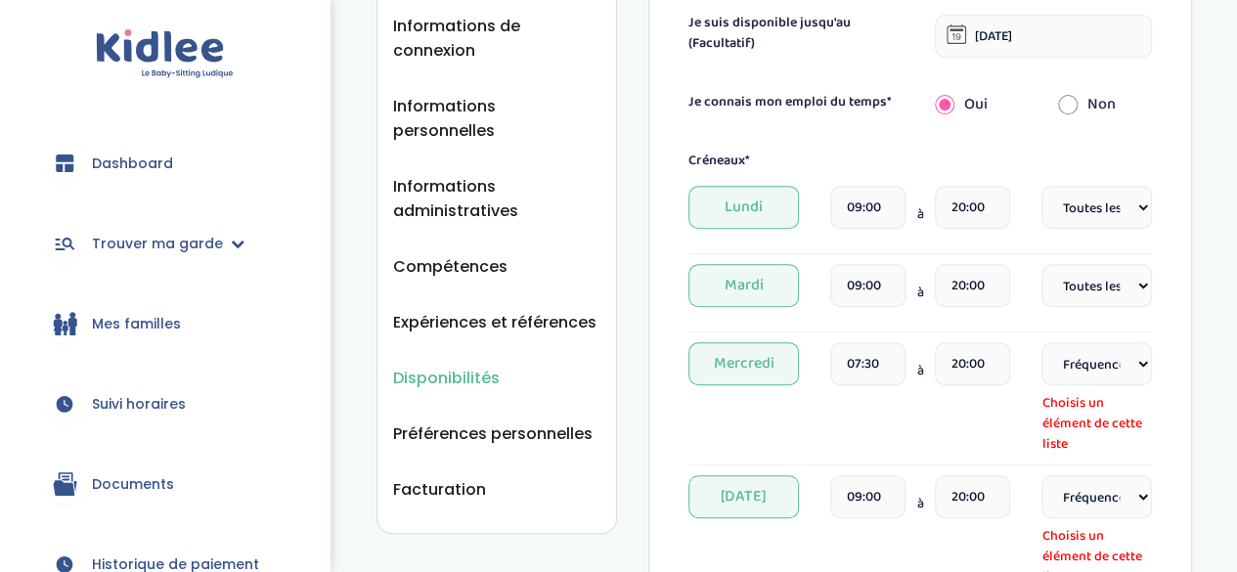
click at [1106, 375] on select "Fréquence Toutes les semaines Toutes les 2 semaines Tous les mois" at bounding box center [1096, 363] width 111 height 43
select select "1"
click at [1041, 342] on select "Fréquence Toutes les semaines Toutes les 2 semaines Tous les mois" at bounding box center [1096, 363] width 111 height 43
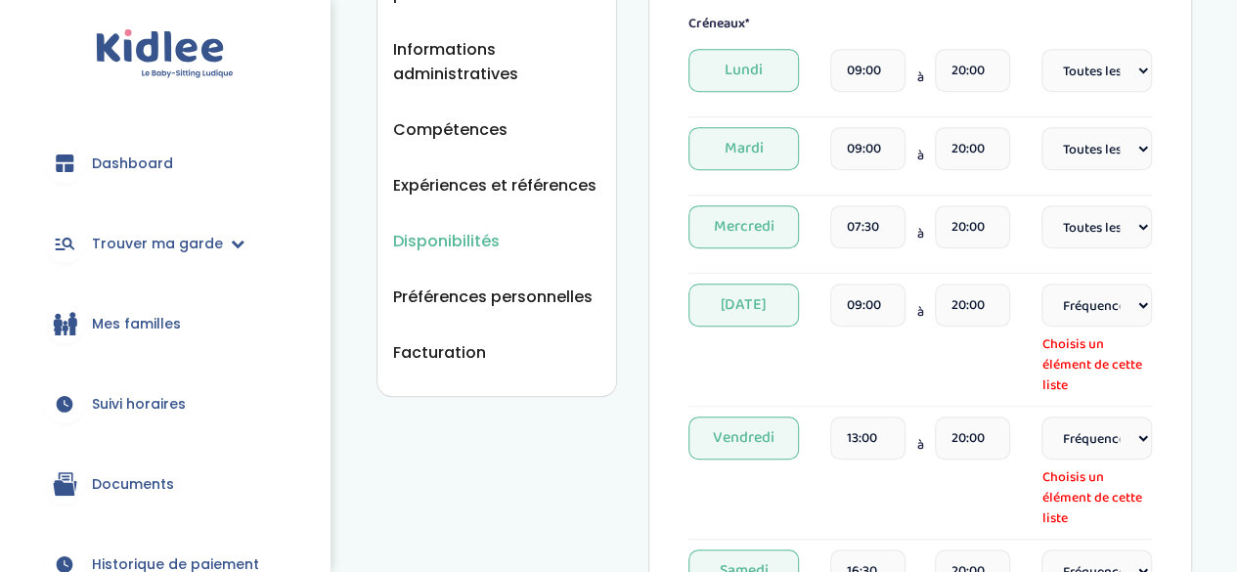
scroll to position [499, 0]
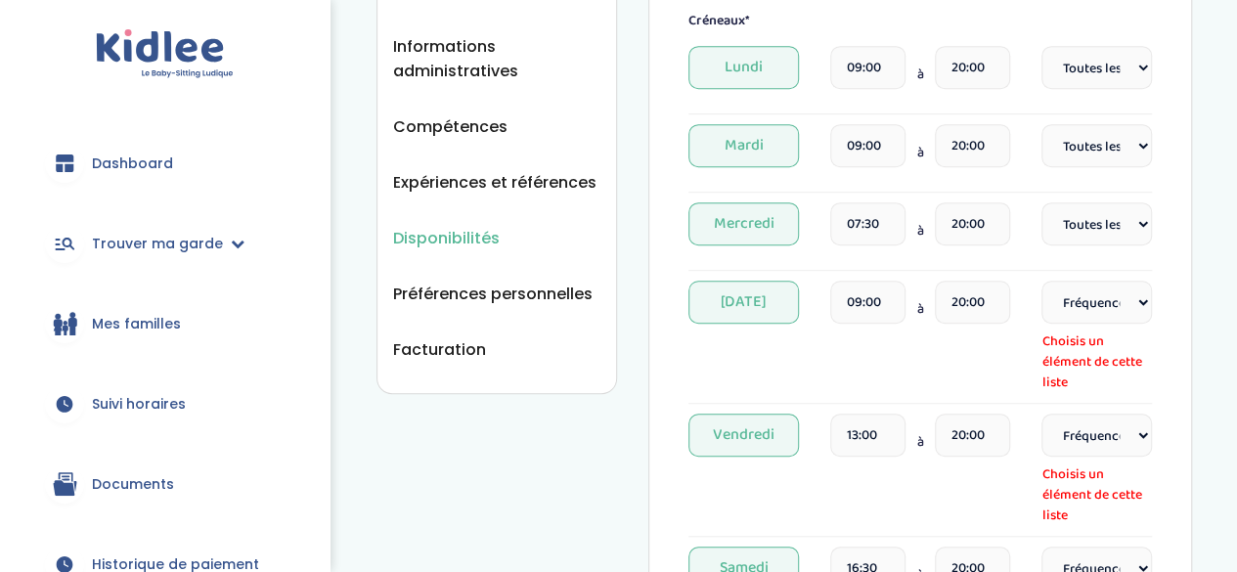
click at [1087, 300] on select "Fréquence Toutes les semaines Toutes les 2 semaines Tous les mois" at bounding box center [1096, 302] width 111 height 43
select select "1"
click at [1041, 281] on select "Fréquence Toutes les semaines Toutes les 2 semaines Tous les mois" at bounding box center [1096, 302] width 111 height 43
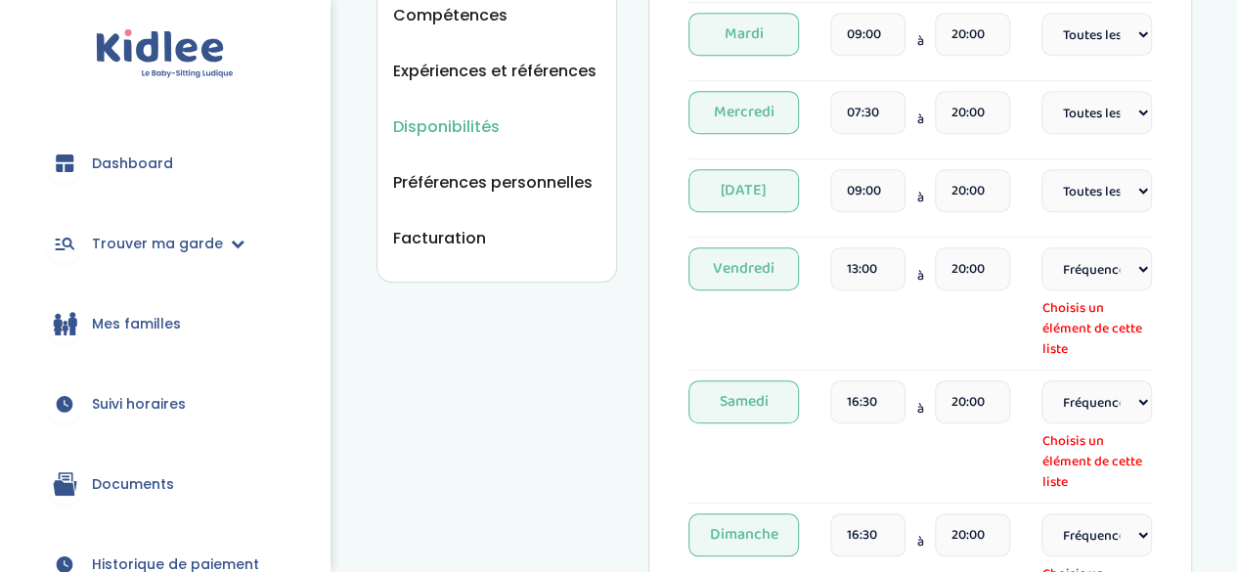
scroll to position [629, 0]
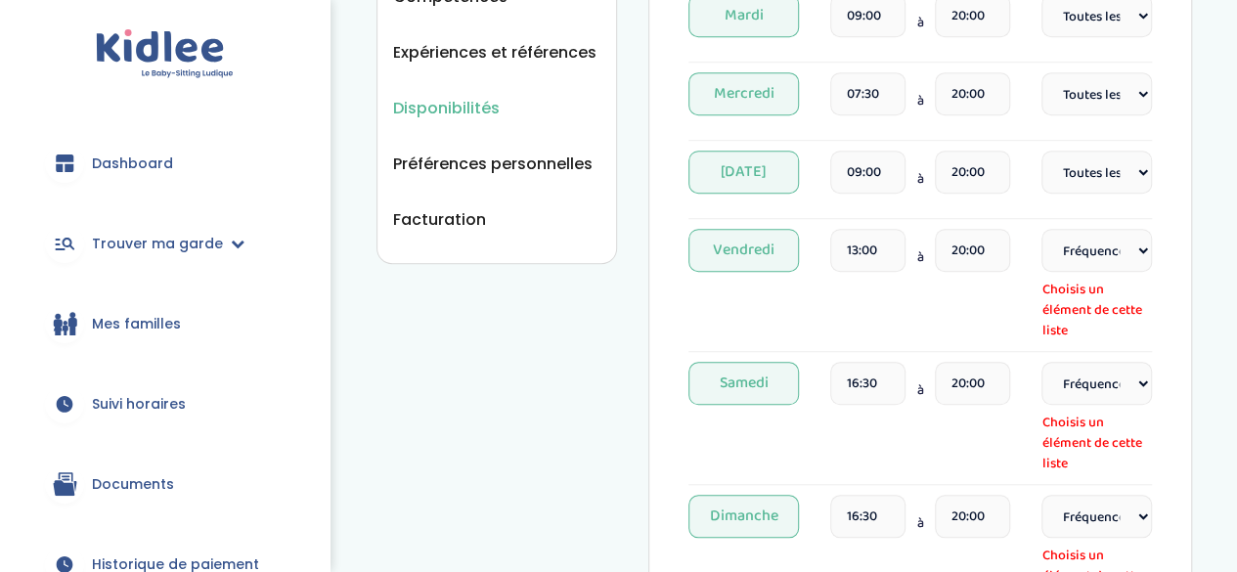
click at [1104, 247] on select "Fréquence Toutes les semaines Toutes les 2 semaines Tous les mois" at bounding box center [1096, 250] width 111 height 43
select select "1"
click at [1041, 229] on select "Fréquence Toutes les semaines Toutes les 2 semaines Tous les mois" at bounding box center [1096, 250] width 111 height 43
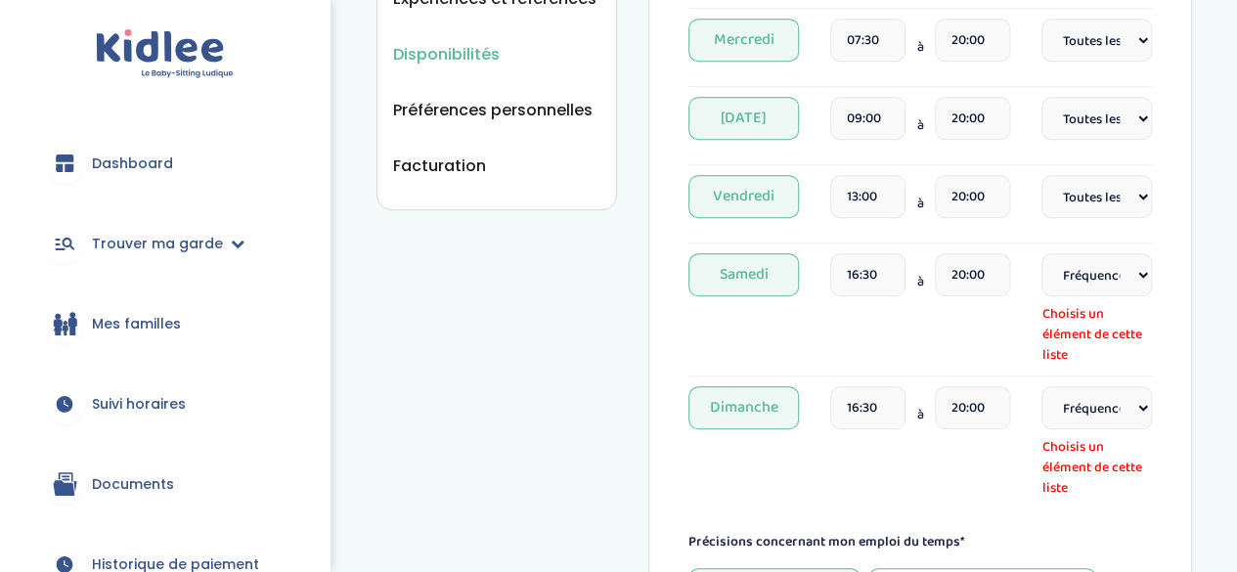
scroll to position [686, 0]
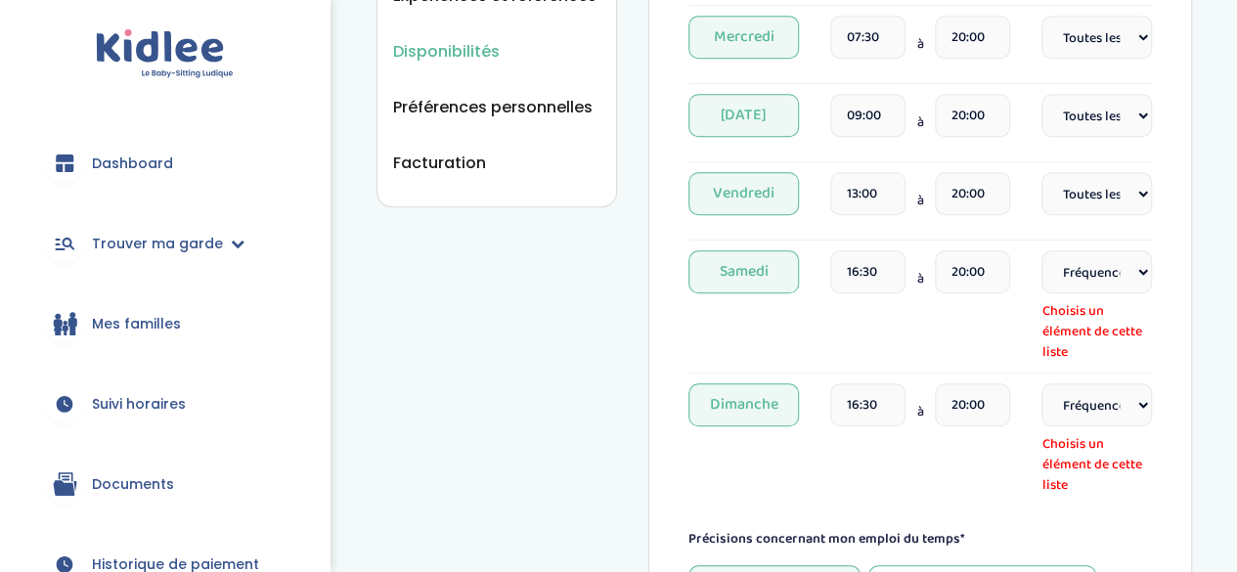
click at [1121, 273] on select "Fréquence Toutes les semaines Toutes les 2 semaines Tous les mois" at bounding box center [1096, 271] width 111 height 43
select select "1"
click at [1041, 250] on select "Fréquence Toutes les semaines Toutes les 2 semaines Tous les mois" at bounding box center [1096, 271] width 111 height 43
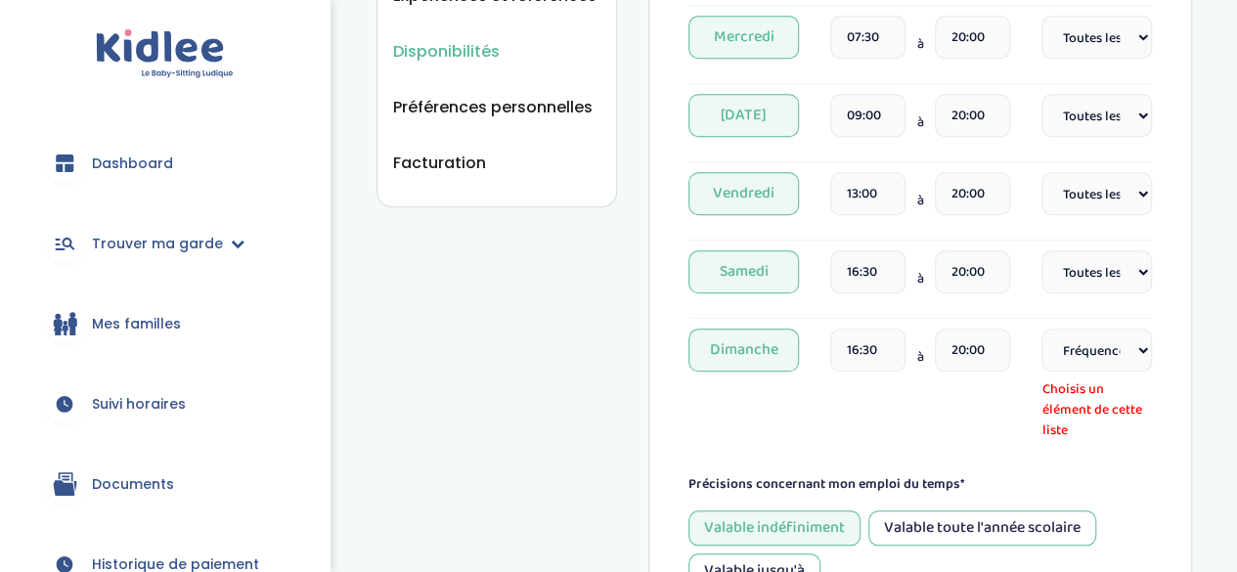
click at [1101, 357] on select "Fréquence Toutes les semaines Toutes les 2 semaines Tous les mois" at bounding box center [1096, 350] width 111 height 43
select select "1"
click at [1041, 329] on select "Fréquence Toutes les semaines Toutes les 2 semaines Tous les mois" at bounding box center [1096, 350] width 111 height 43
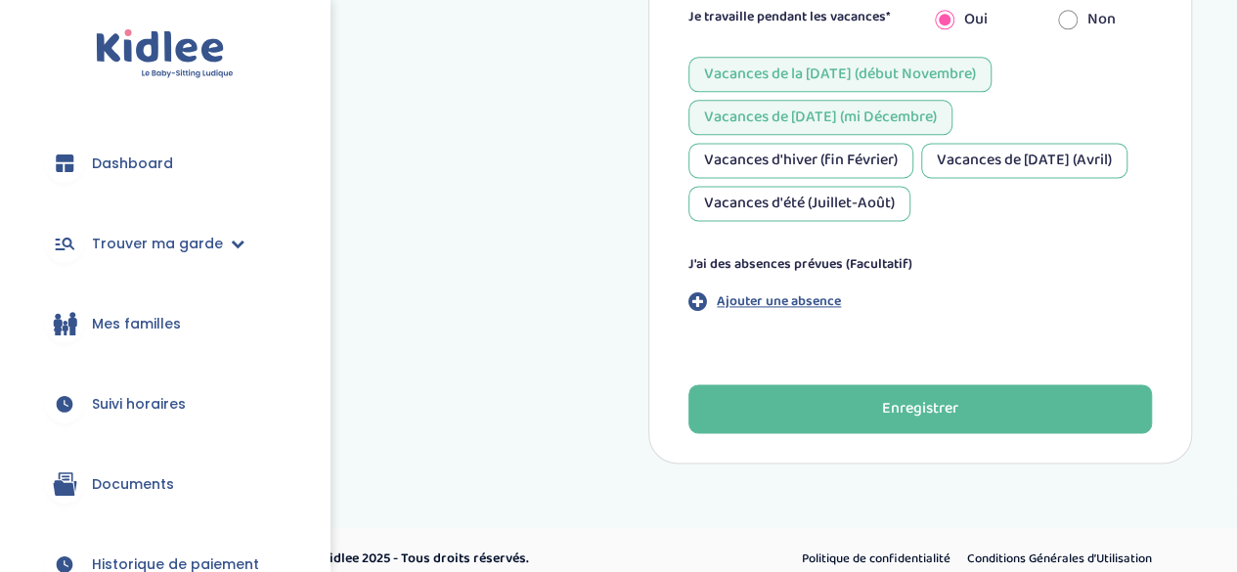
scroll to position [1265, 0]
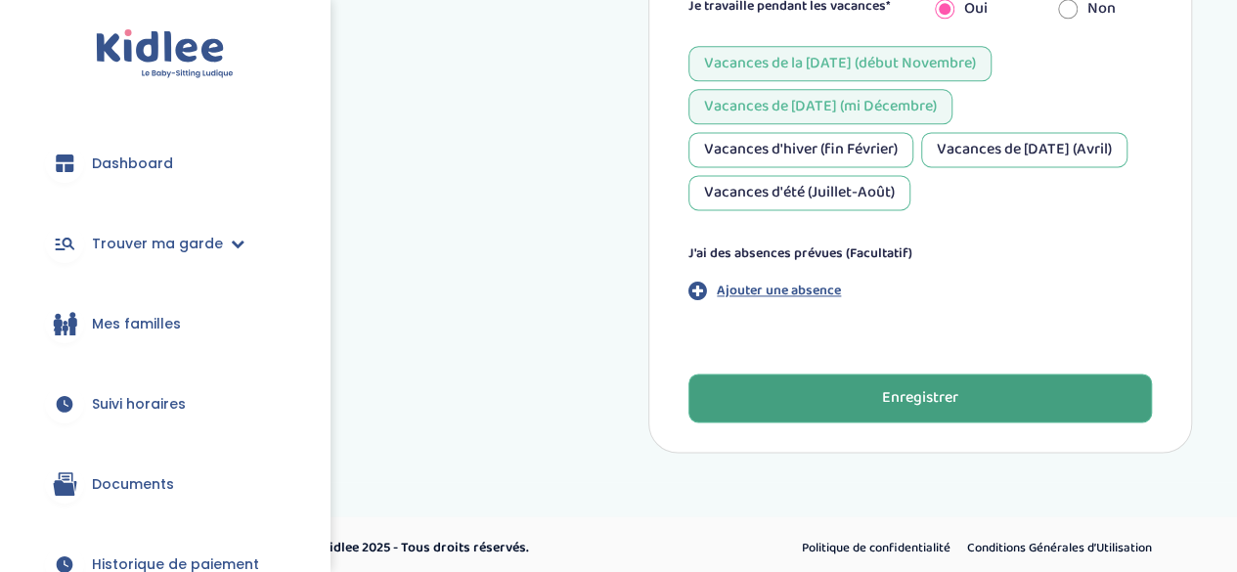
click at [1077, 400] on button "Enregistrer" at bounding box center [920, 398] width 464 height 49
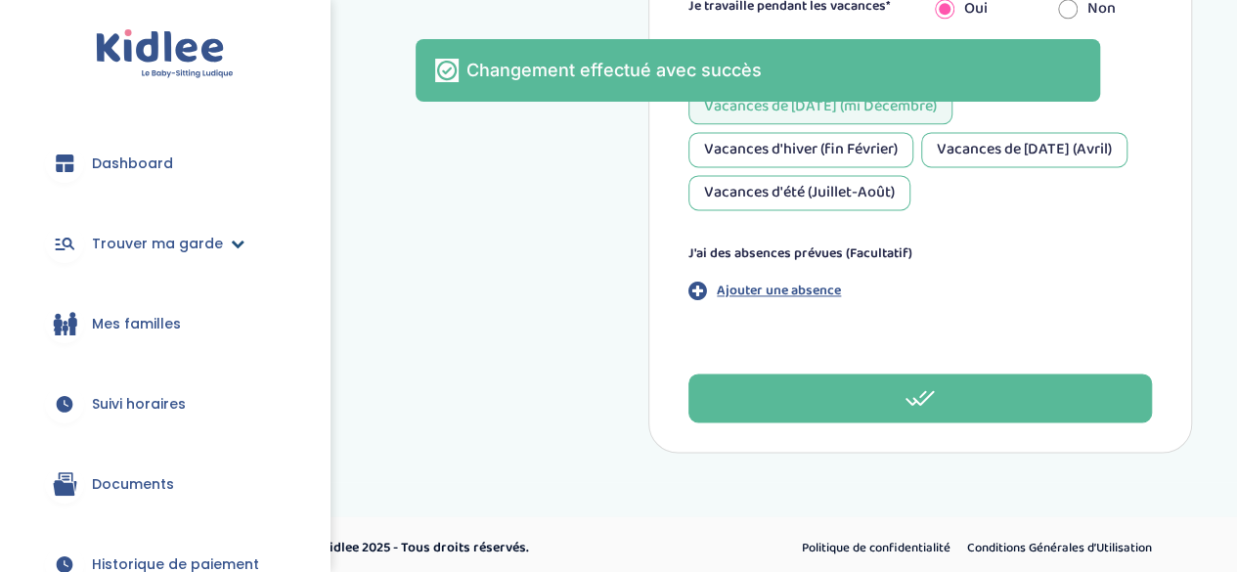
click at [154, 251] on span "Trouver ma garde" at bounding box center [157, 244] width 131 height 21
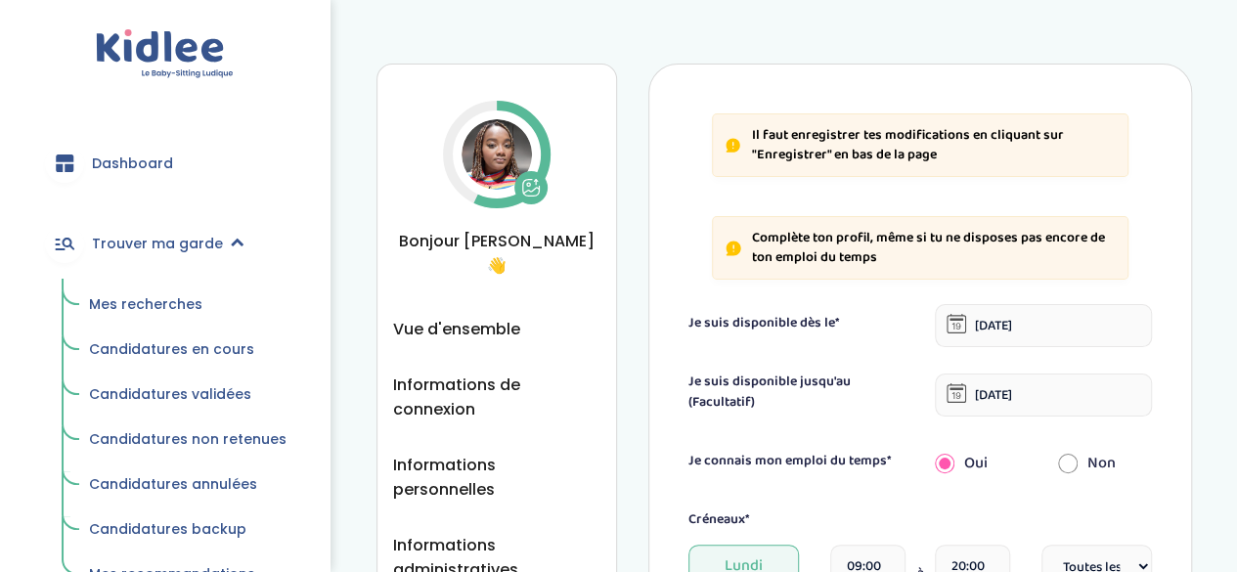
click at [229, 300] on link "Mes recherches" at bounding box center [187, 305] width 225 height 37
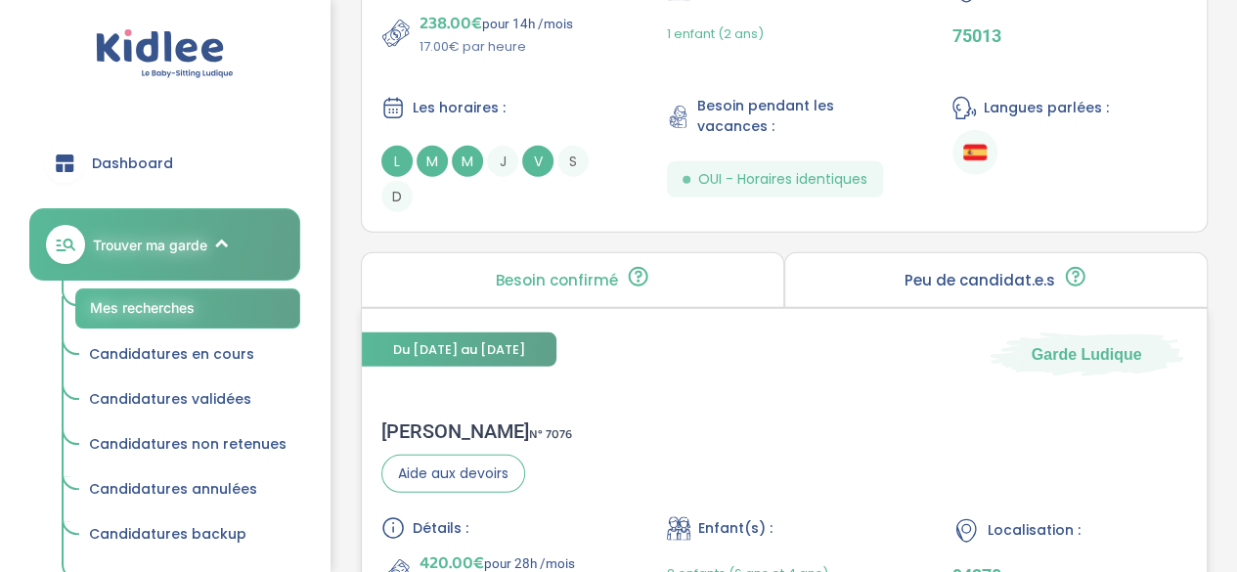
scroll to position [2752, 0]
click at [798, 349] on div "Du 01-09-2025 au 07-07-2026 Garde Ludique" at bounding box center [784, 343] width 845 height 67
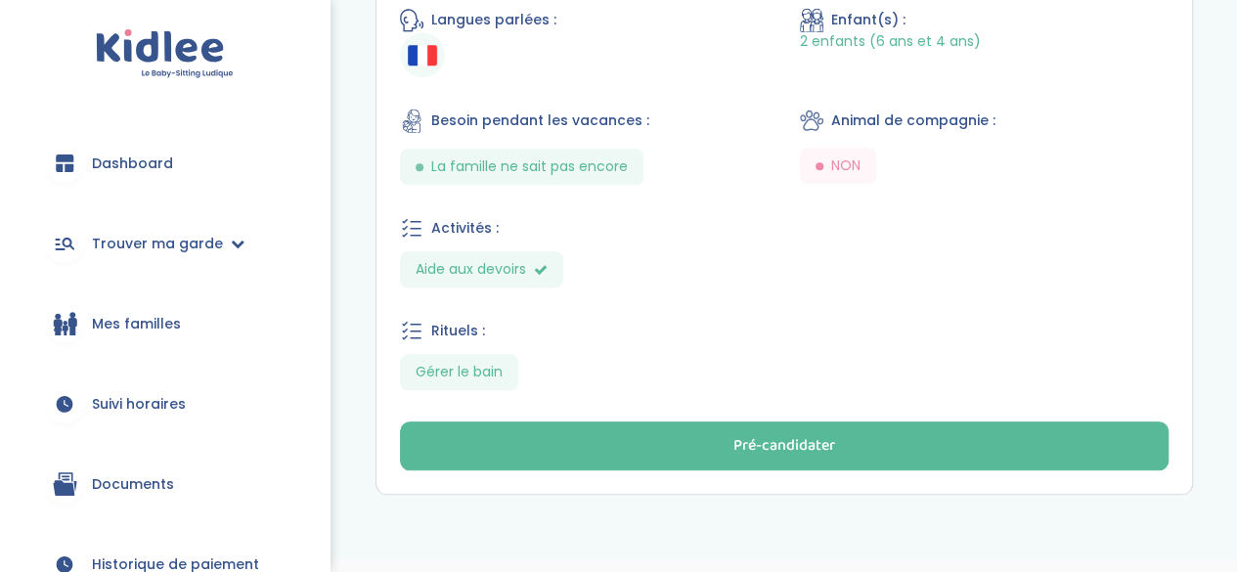
scroll to position [859, 0]
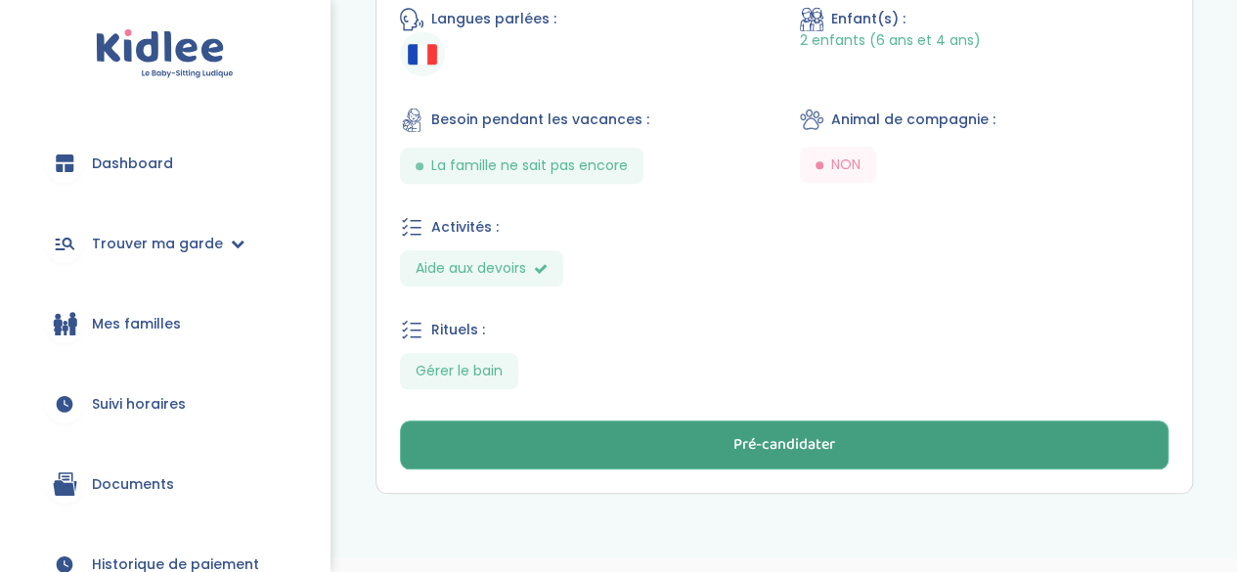
drag, startPoint x: 737, startPoint y: 449, endPoint x: 675, endPoint y: 441, distance: 63.1
click at [675, 441] on button "Pré-candidater" at bounding box center [784, 445] width 769 height 49
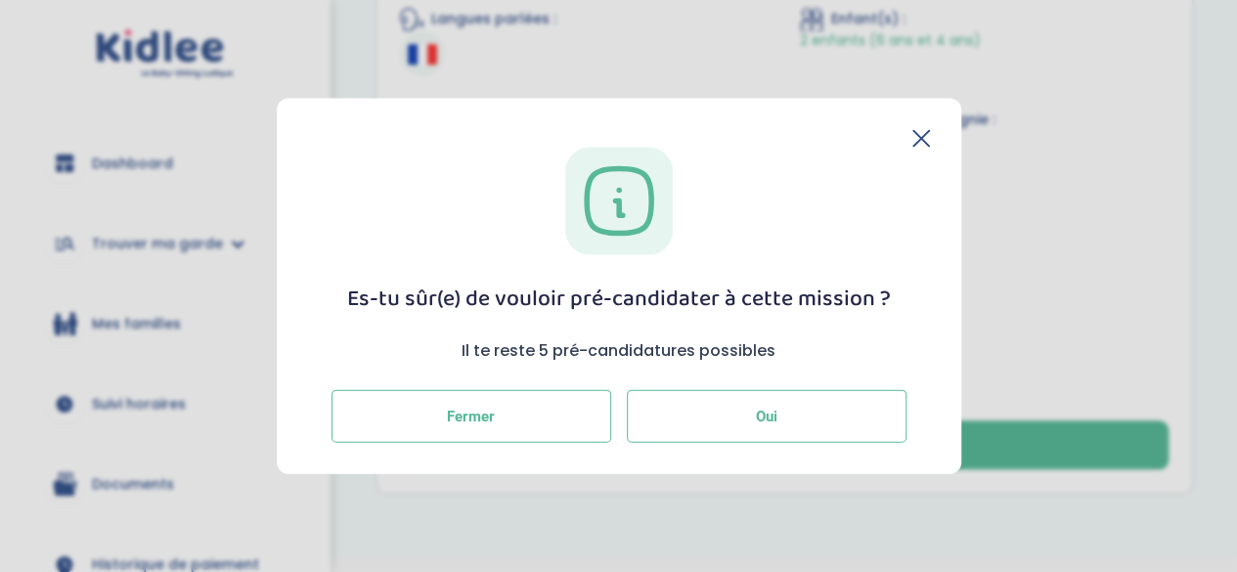
click at [743, 432] on button "Oui" at bounding box center [767, 416] width 280 height 53
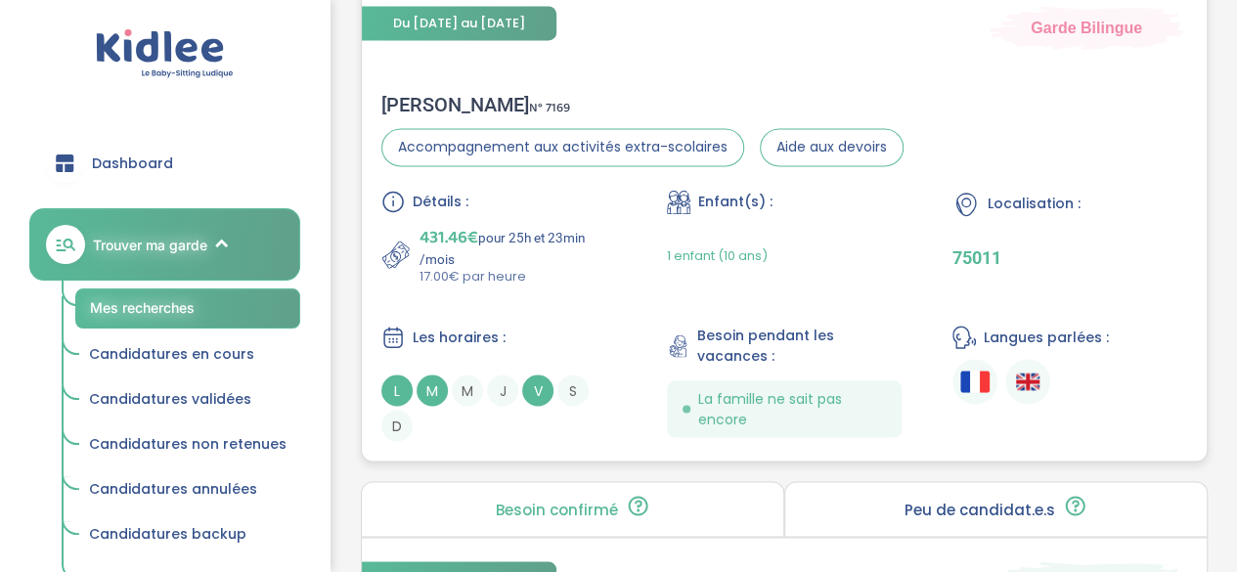
scroll to position [5318, 0]
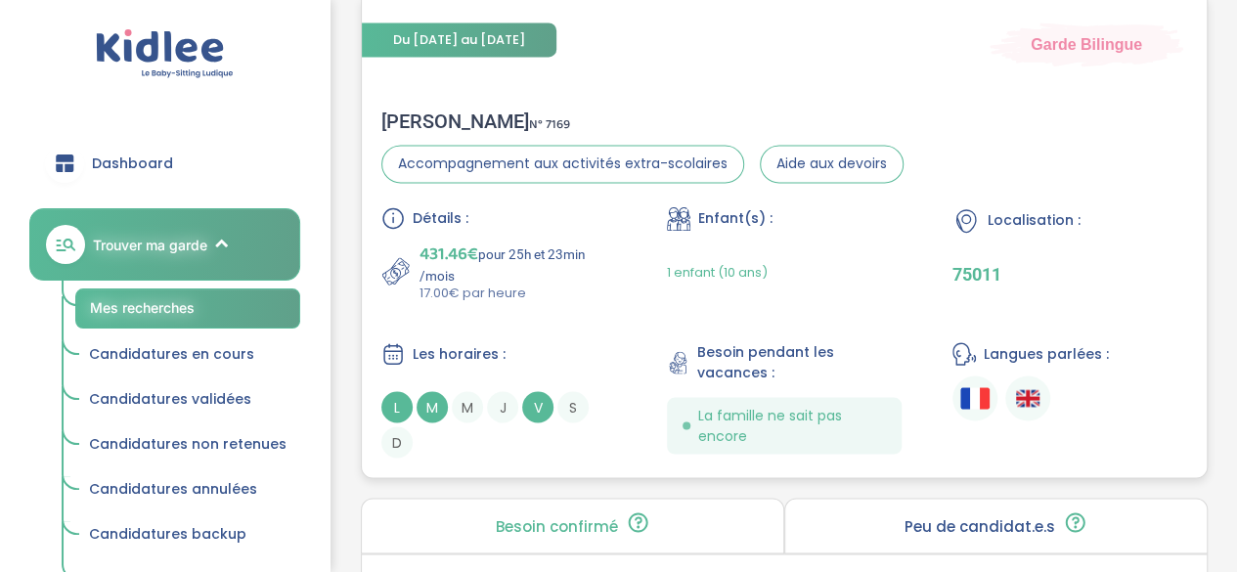
click at [660, 329] on div "Détails : 431.46€ pour 25h et 23min /mois 17.00€ par heure Enfant(s) : 1 enfant…" at bounding box center [784, 331] width 806 height 251
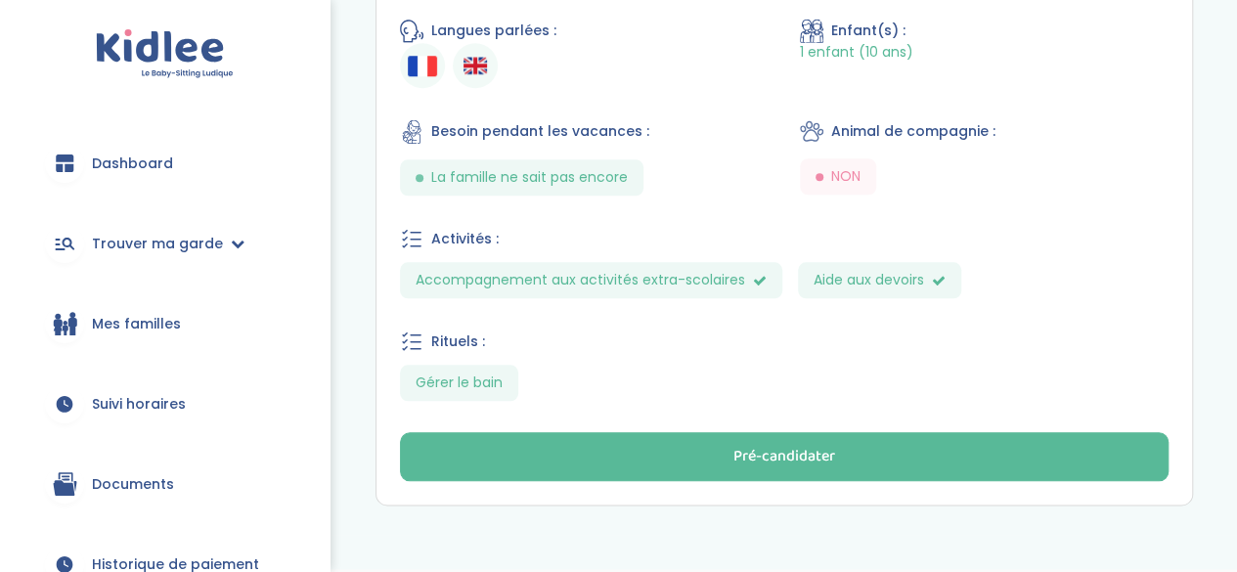
scroll to position [905, 0]
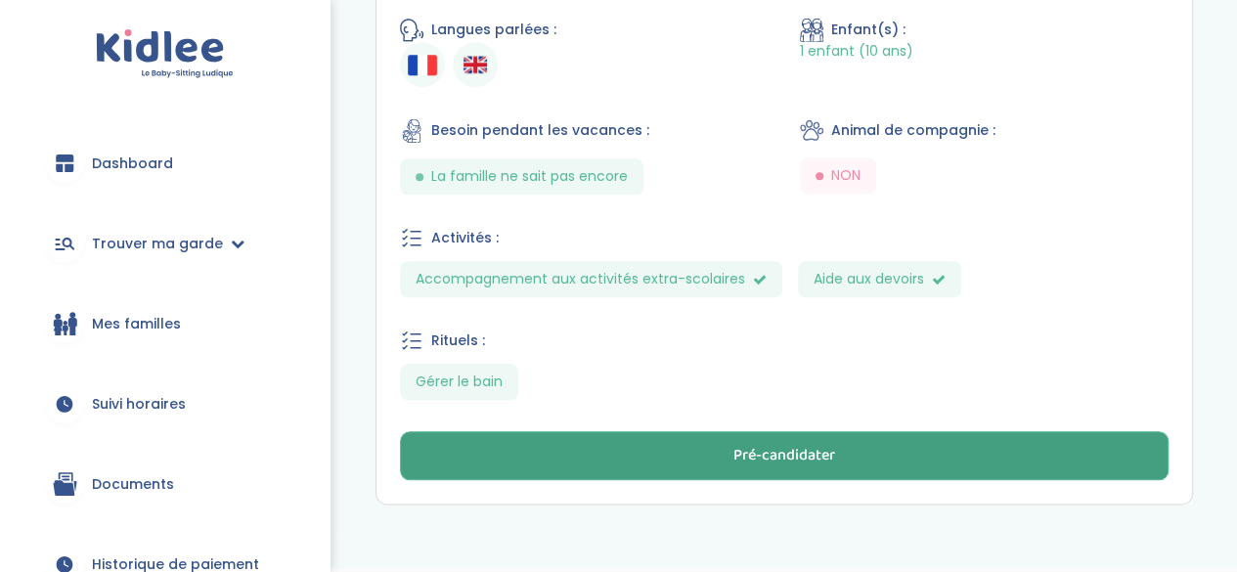
click at [812, 468] on button "Pré-candidater" at bounding box center [784, 455] width 769 height 49
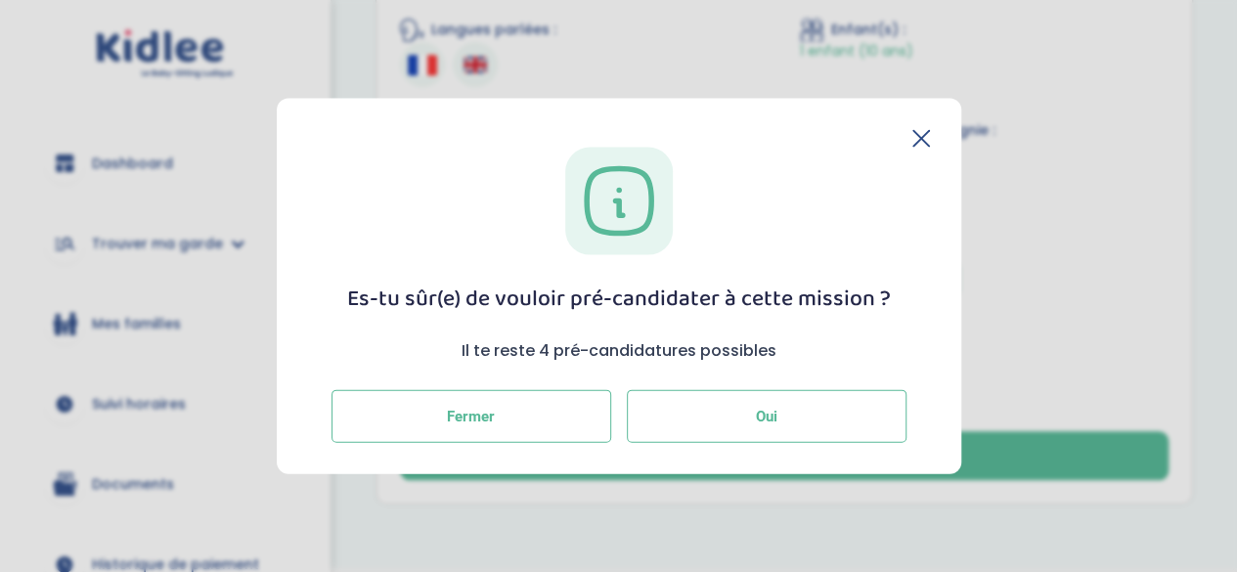
click at [800, 423] on button "Oui" at bounding box center [767, 416] width 280 height 53
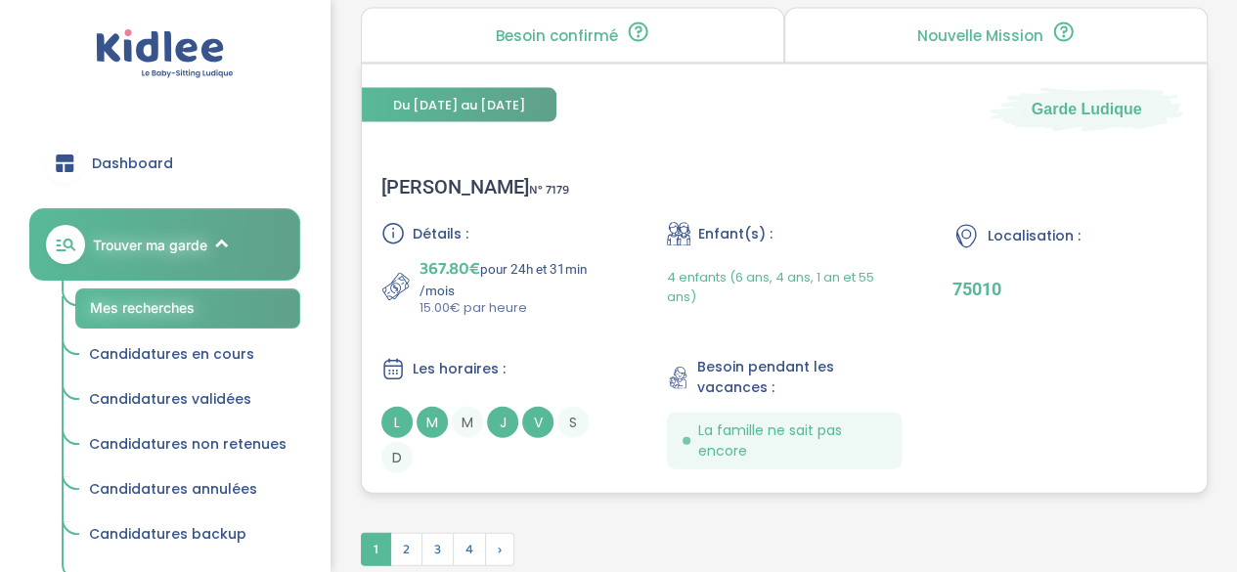
scroll to position [5940, 0]
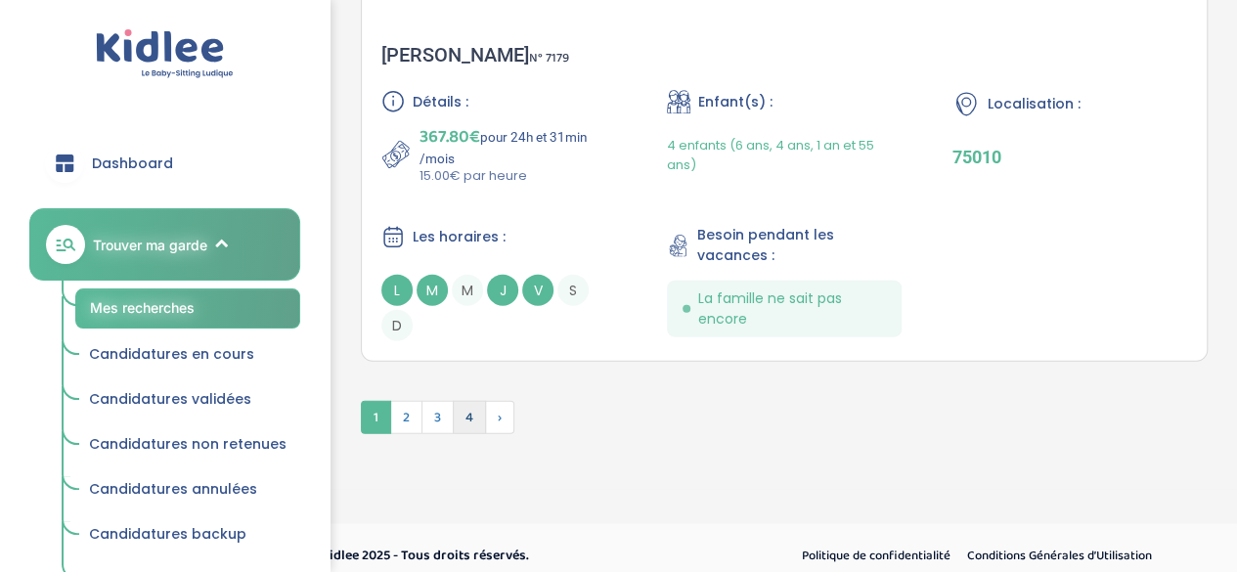
click at [464, 406] on span "4" at bounding box center [469, 417] width 33 height 33
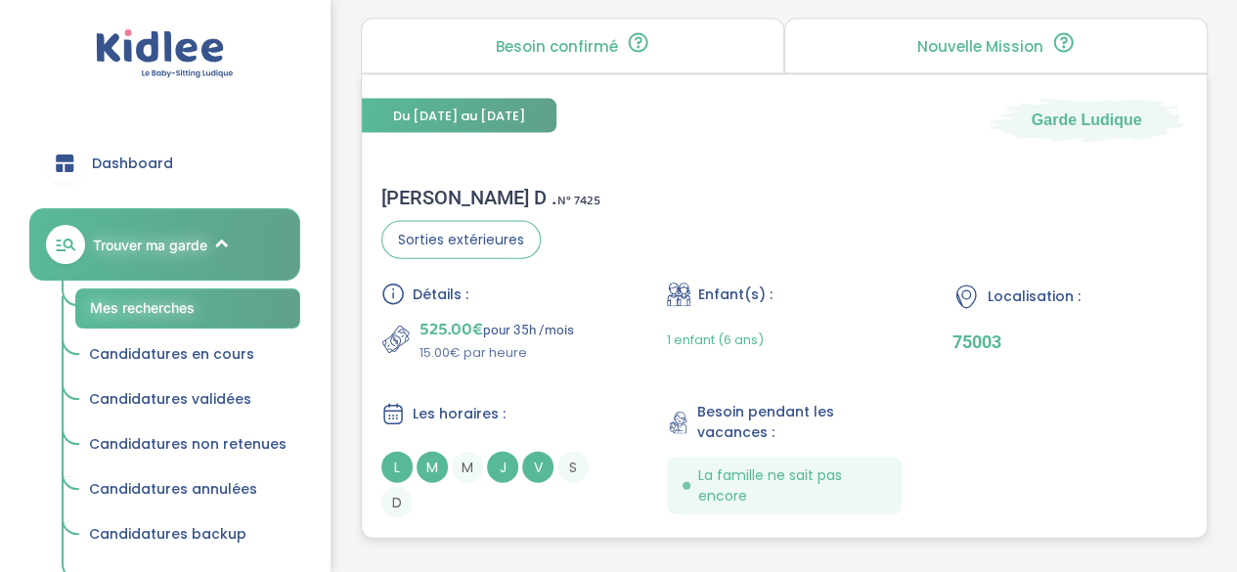
scroll to position [5805, 0]
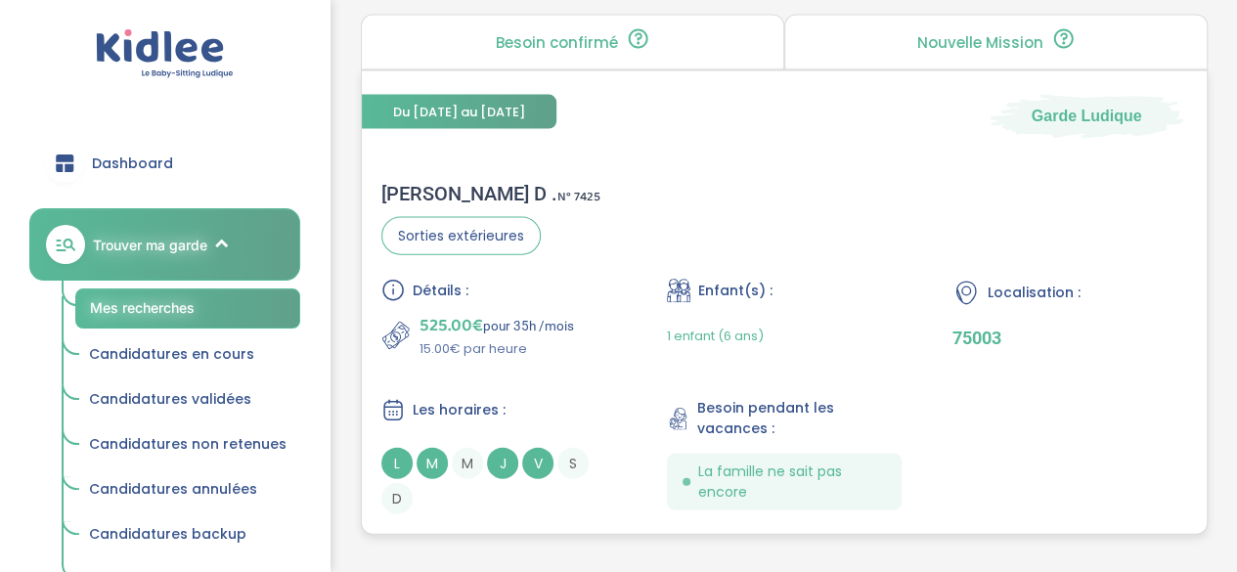
click at [619, 221] on div "[PERSON_NAME] D . N° 7425 Sorties extérieures Détails : 525.00€ pour 35h /mois …" at bounding box center [784, 348] width 845 height 372
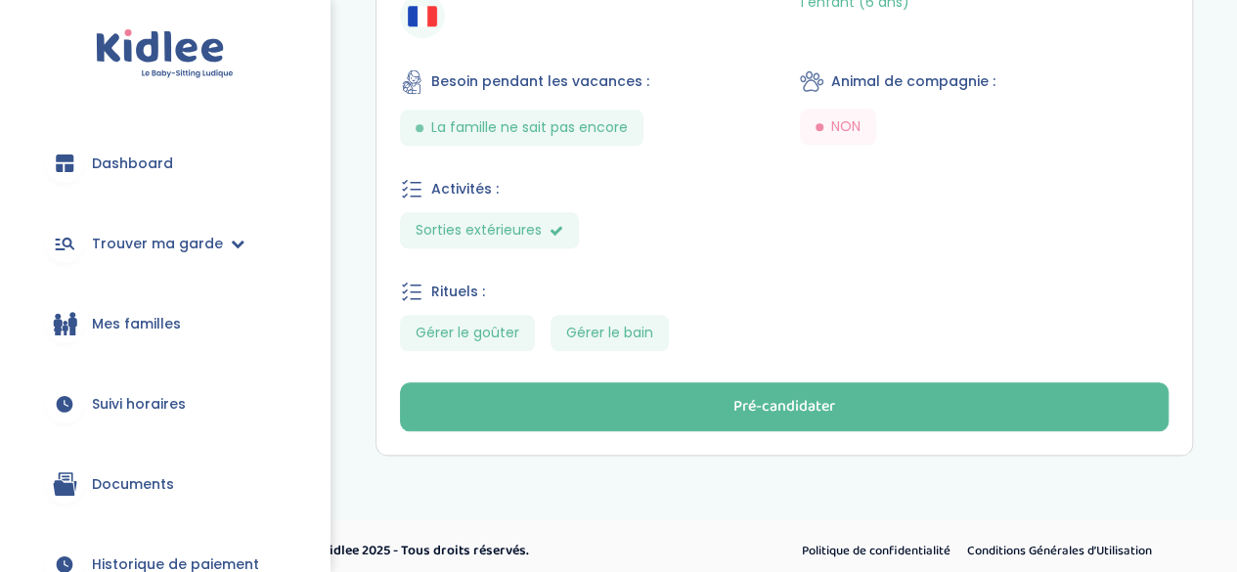
scroll to position [942, 0]
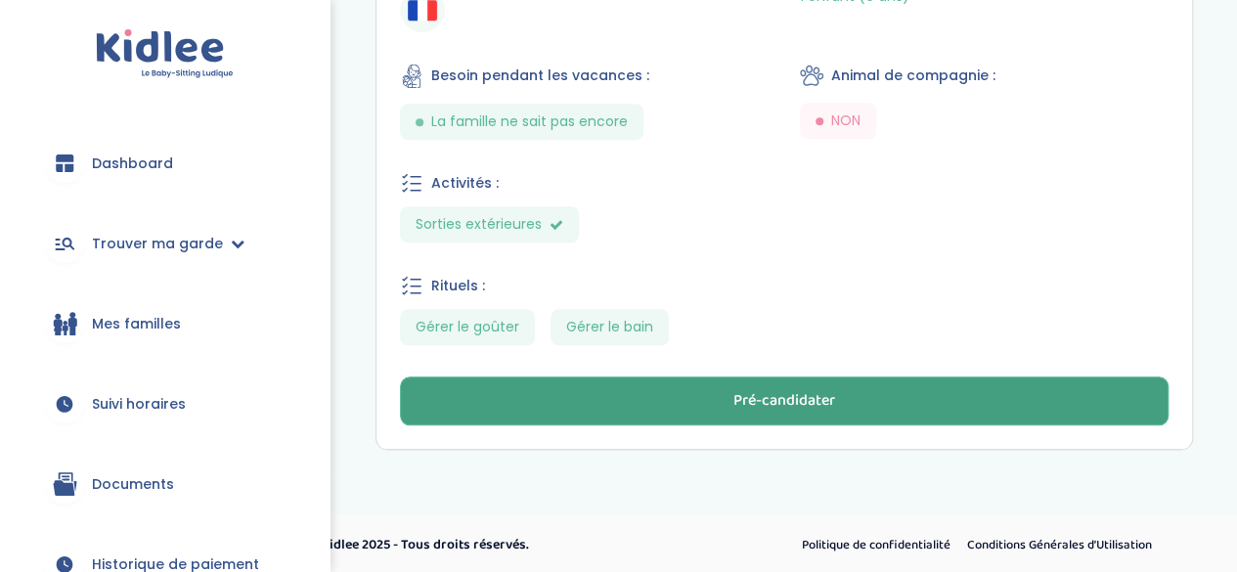
click at [888, 404] on button "Pré-candidater" at bounding box center [784, 401] width 769 height 49
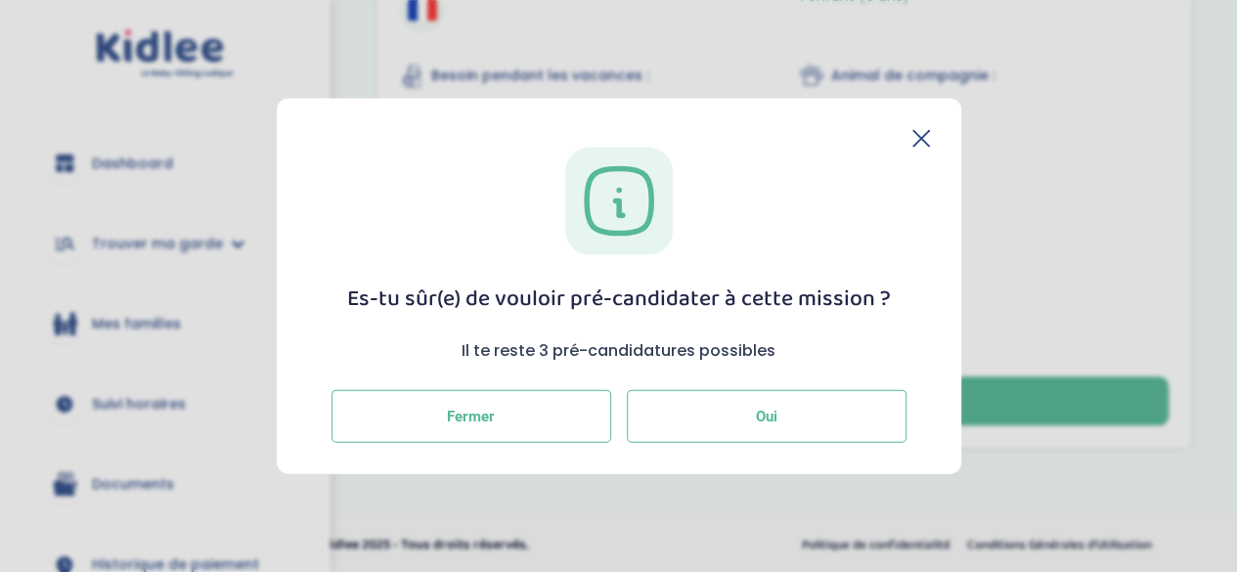
click at [810, 417] on button "Oui" at bounding box center [767, 416] width 280 height 53
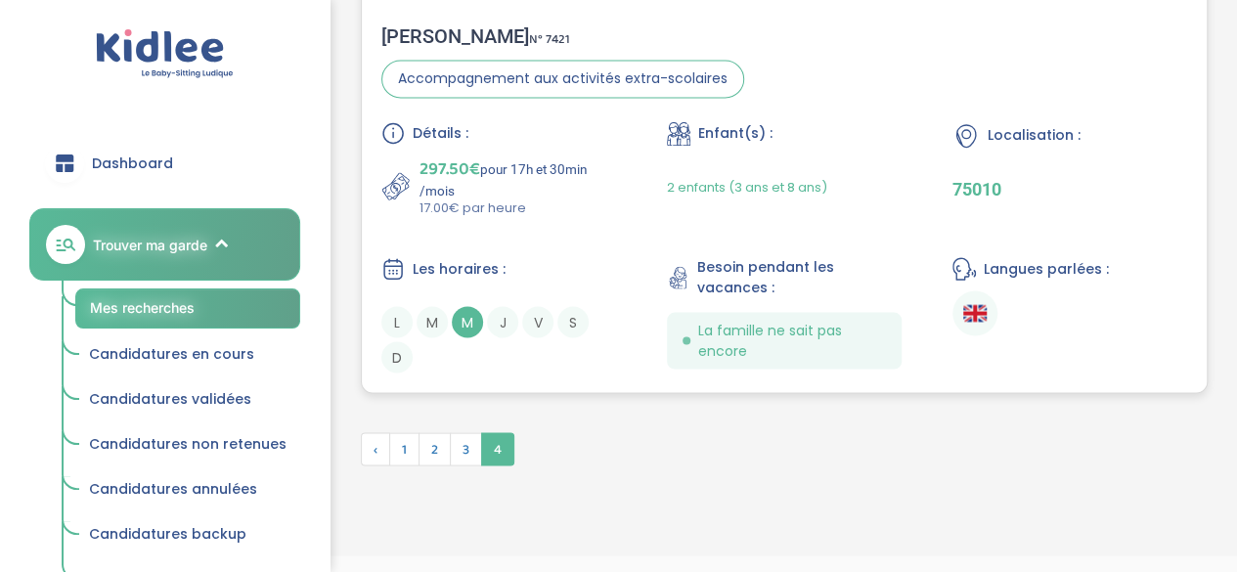
scroll to position [5438, 0]
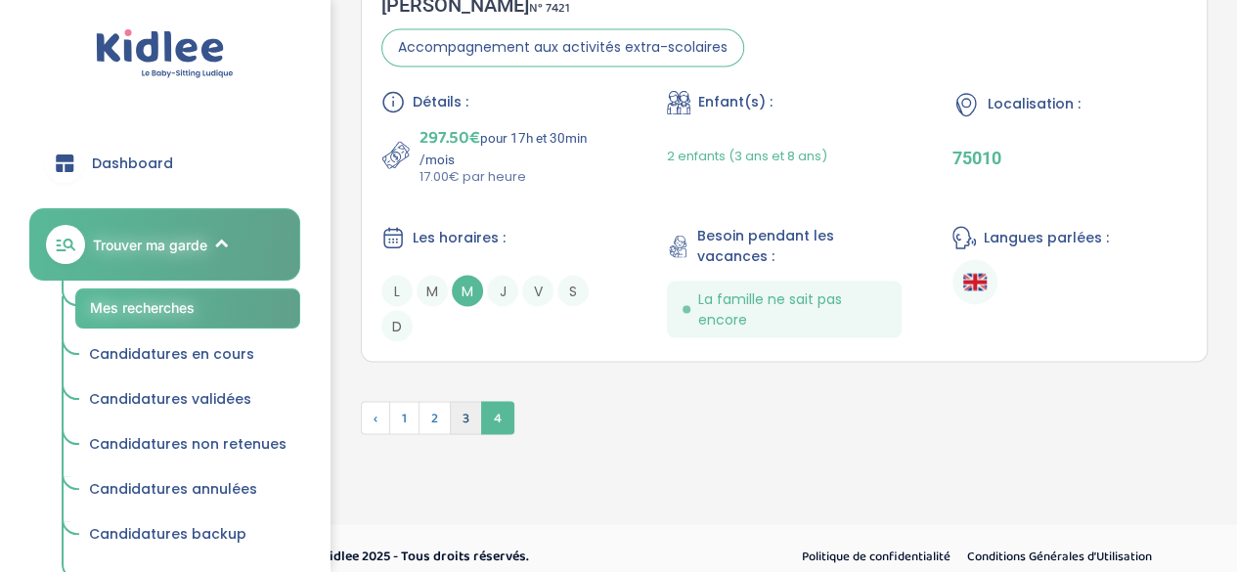
drag, startPoint x: 450, startPoint y: 397, endPoint x: 460, endPoint y: 409, distance: 15.3
click at [460, 409] on span "3" at bounding box center [466, 417] width 32 height 33
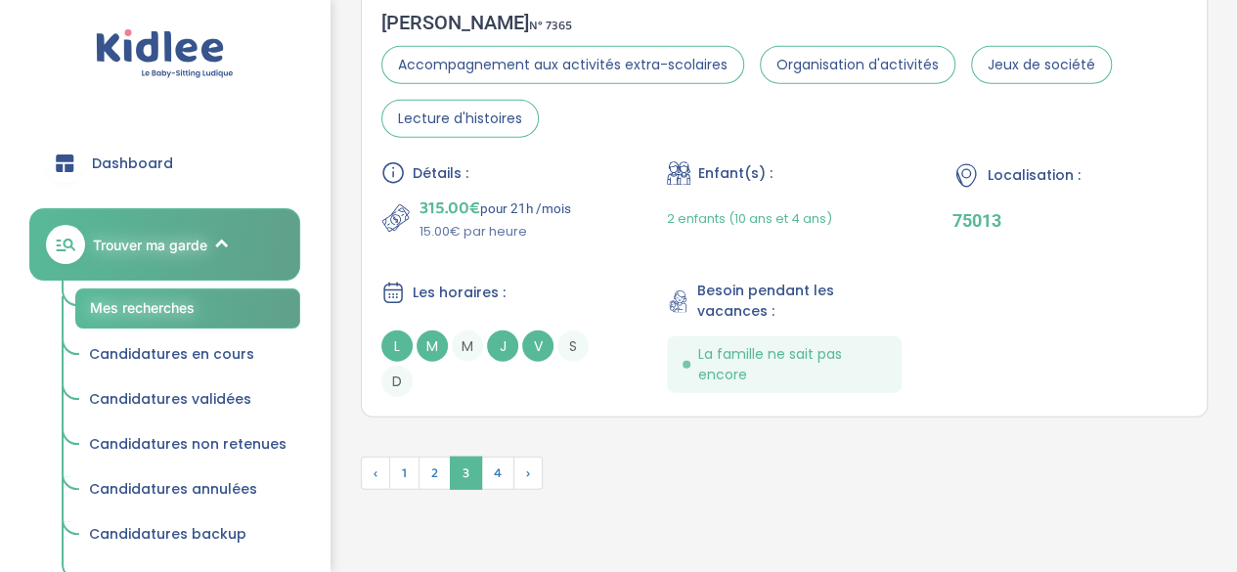
scroll to position [6073, 0]
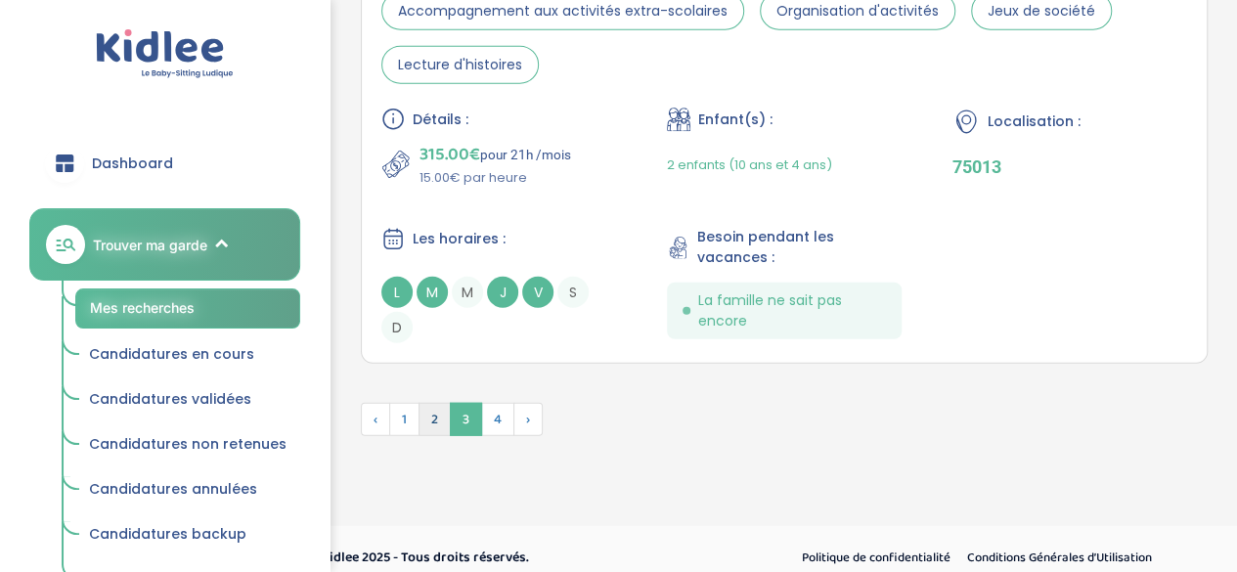
click at [436, 410] on span "2" at bounding box center [435, 419] width 32 height 33
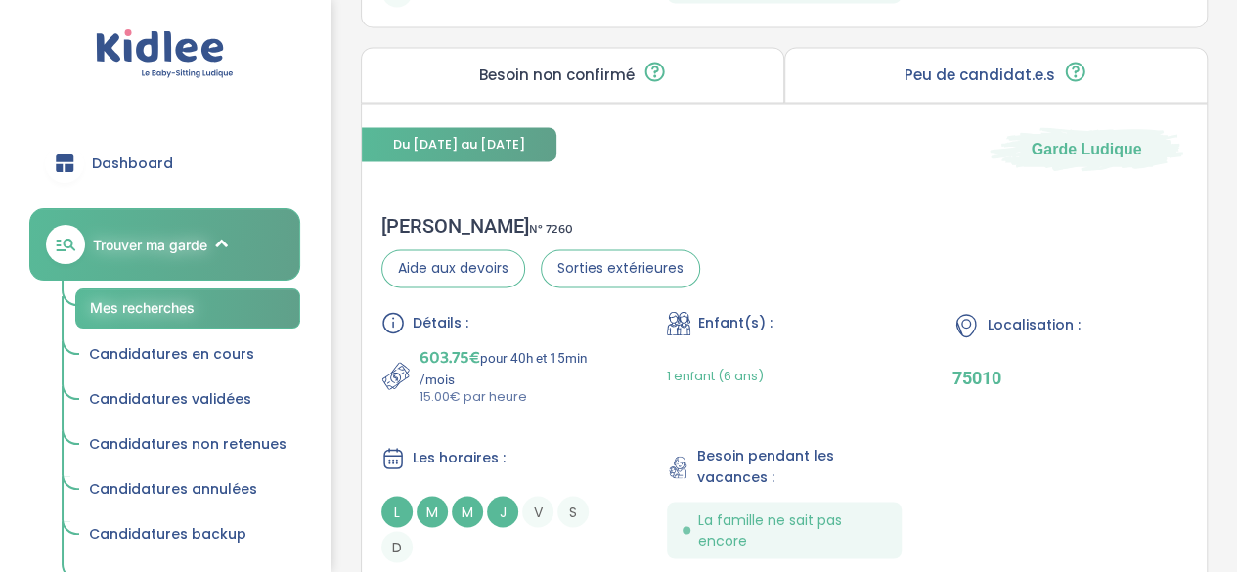
scroll to position [5097, 0]
click at [808, 268] on div "Victor C . N° 7260 Aide aux devoirs Sorties extérieures Détails : 603.75€ pour …" at bounding box center [784, 389] width 845 height 387
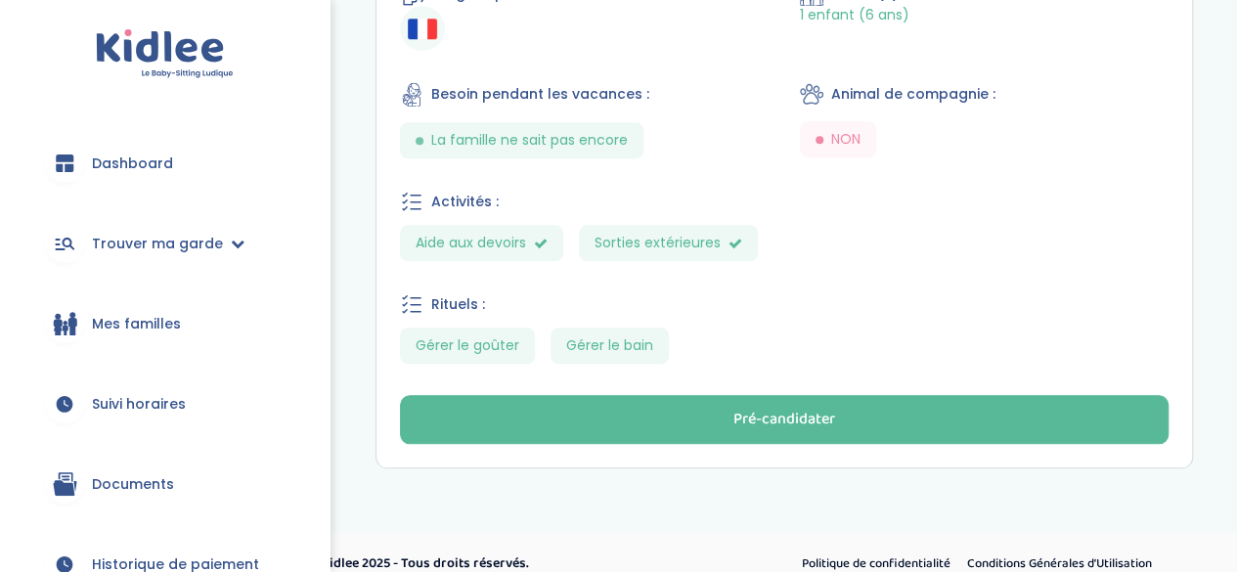
scroll to position [906, 0]
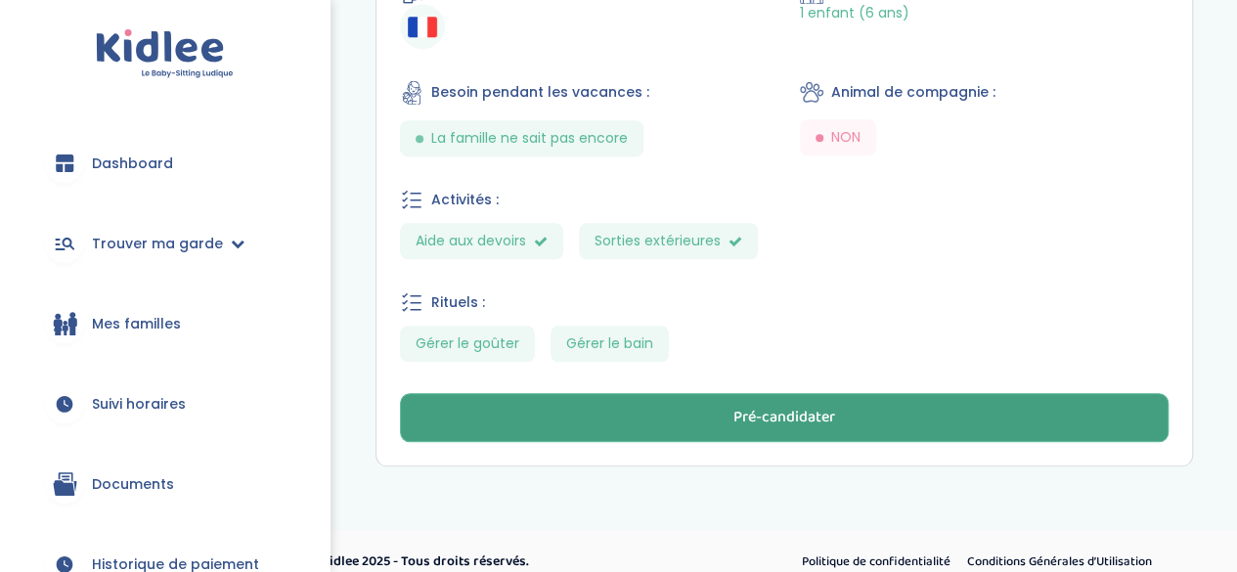
click at [710, 398] on button "Pré-candidater" at bounding box center [784, 417] width 769 height 49
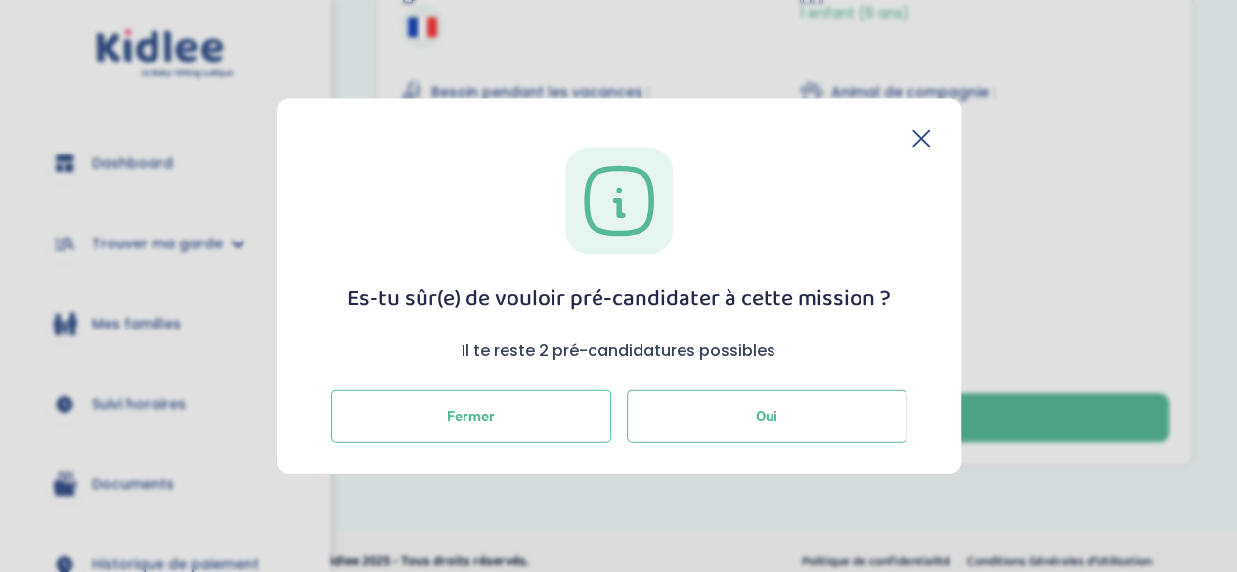
click at [805, 429] on button "Oui" at bounding box center [767, 416] width 280 height 53
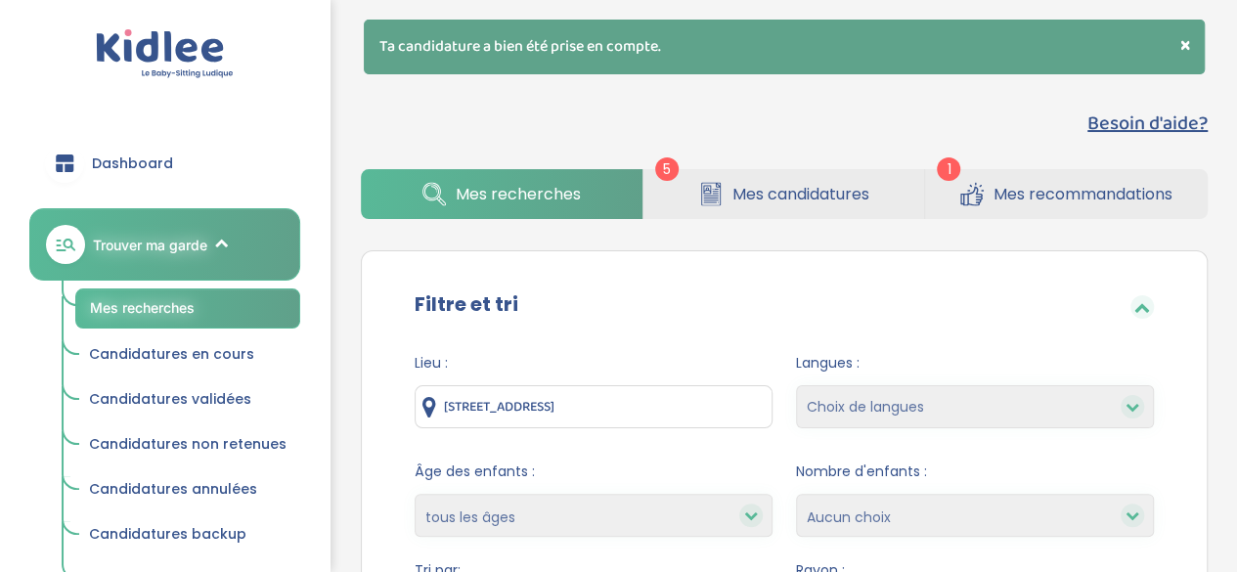
click at [705, 194] on icon at bounding box center [710, 194] width 23 height 24
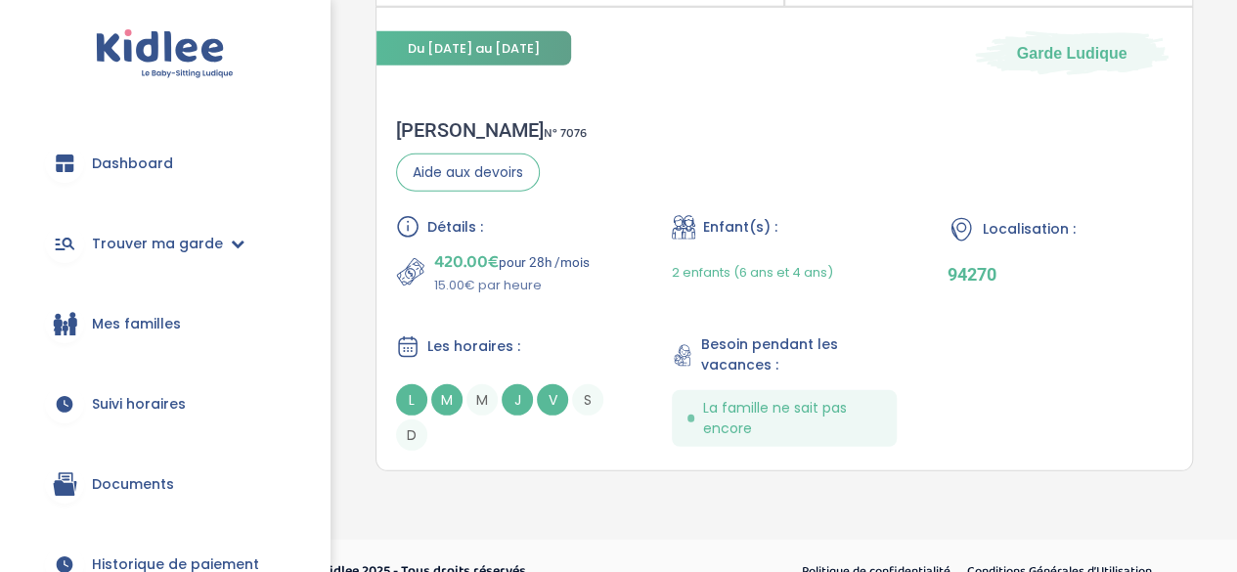
scroll to position [2725, 0]
